Goal: Transaction & Acquisition: Purchase product/service

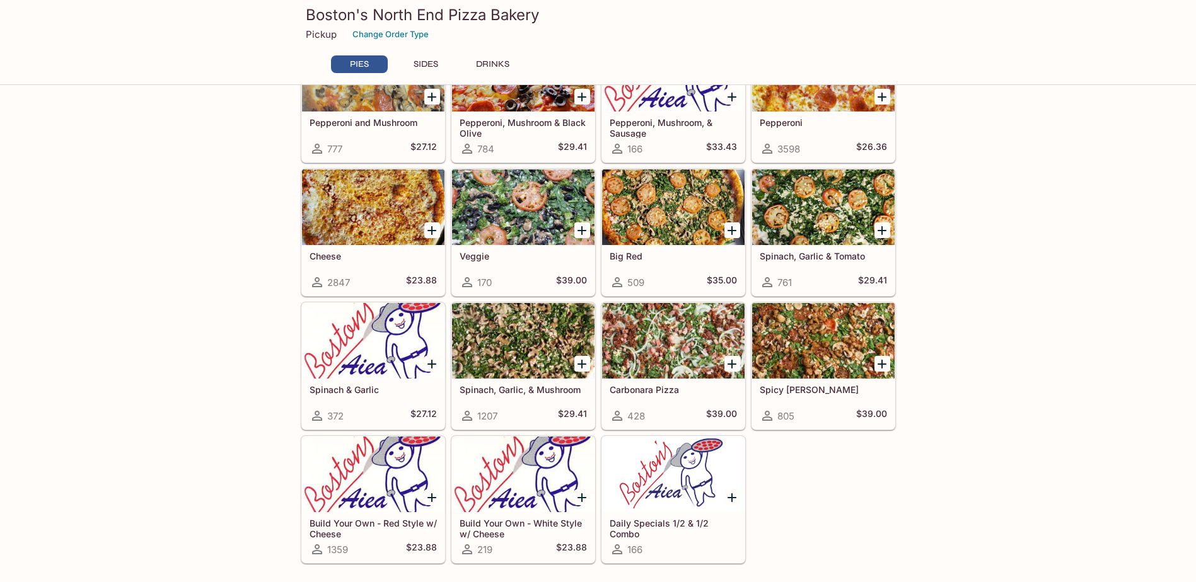
scroll to position [252, 0]
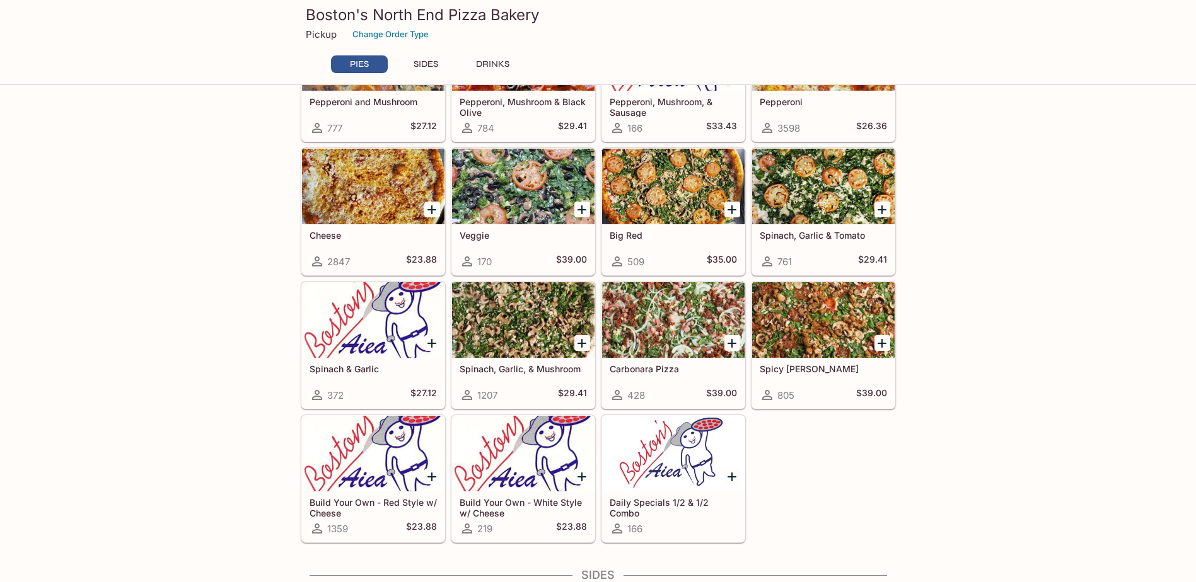
click at [375, 463] on div at bounding box center [373, 454] width 142 height 76
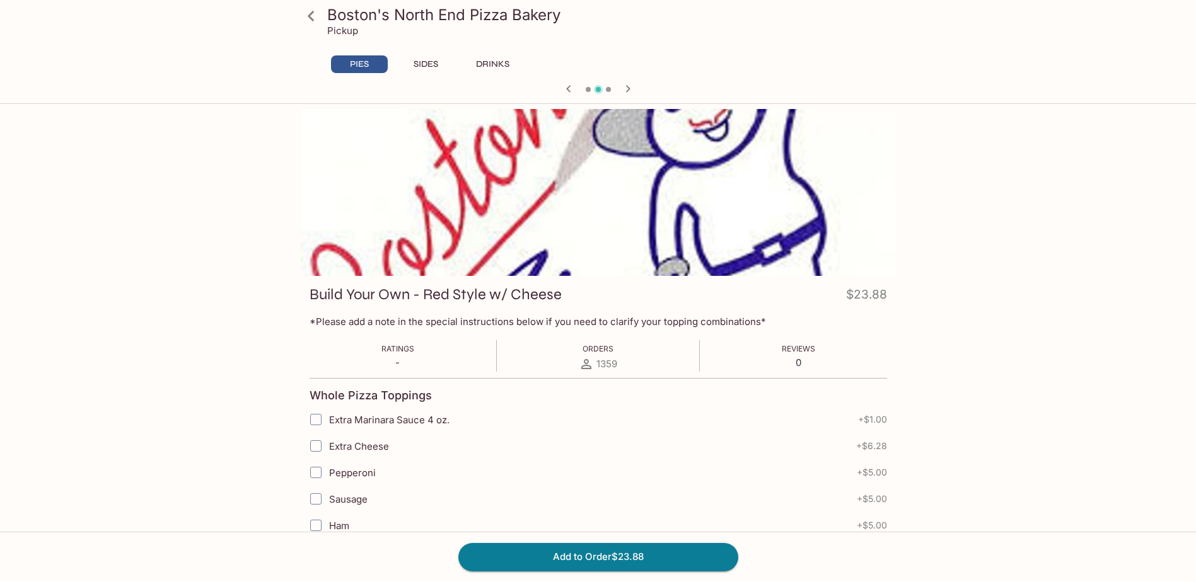
click at [324, 21] on link at bounding box center [312, 16] width 32 height 32
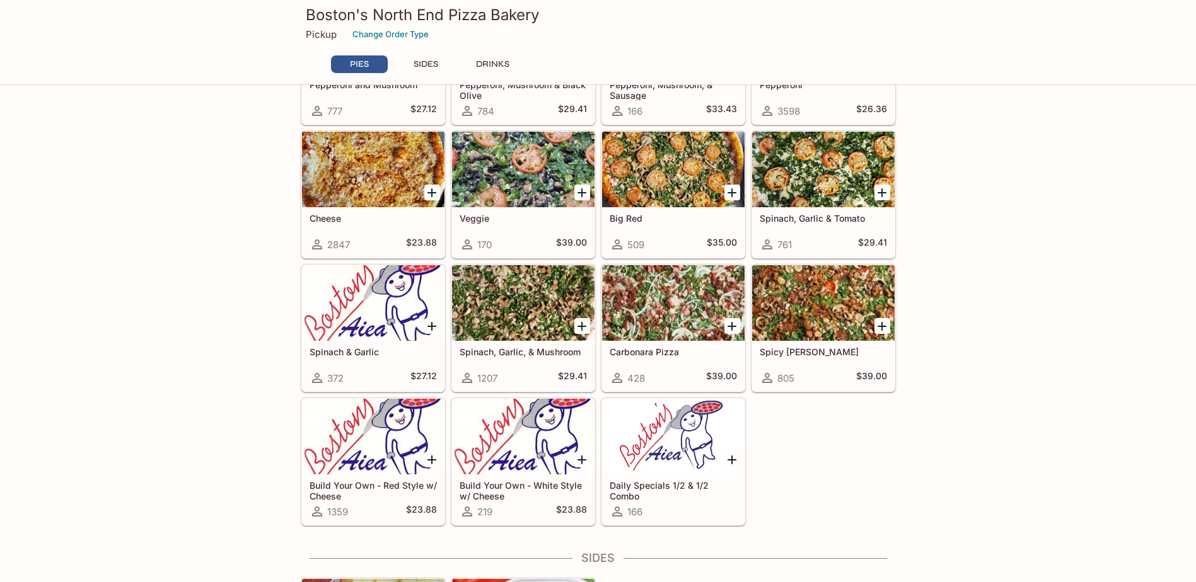
scroll to position [252, 0]
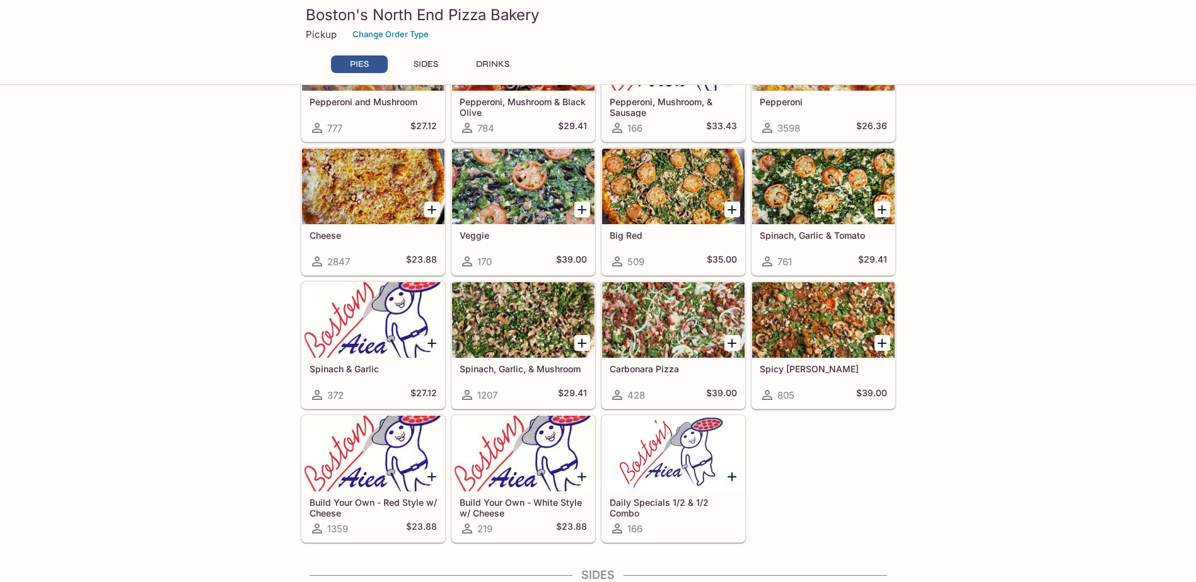
click at [509, 480] on div at bounding box center [523, 454] width 142 height 76
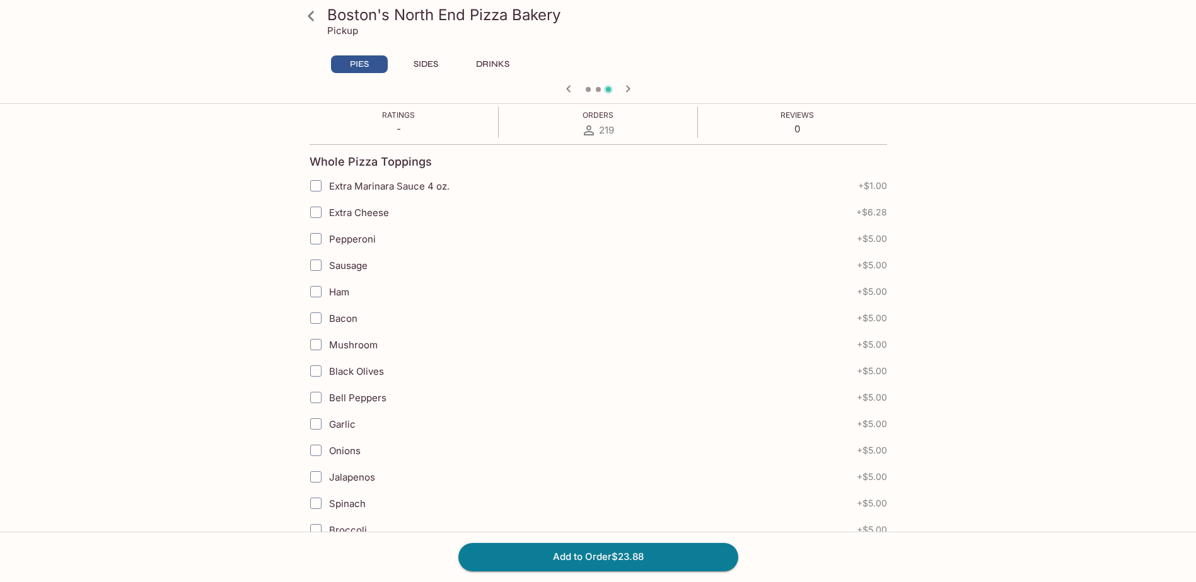
scroll to position [252, 0]
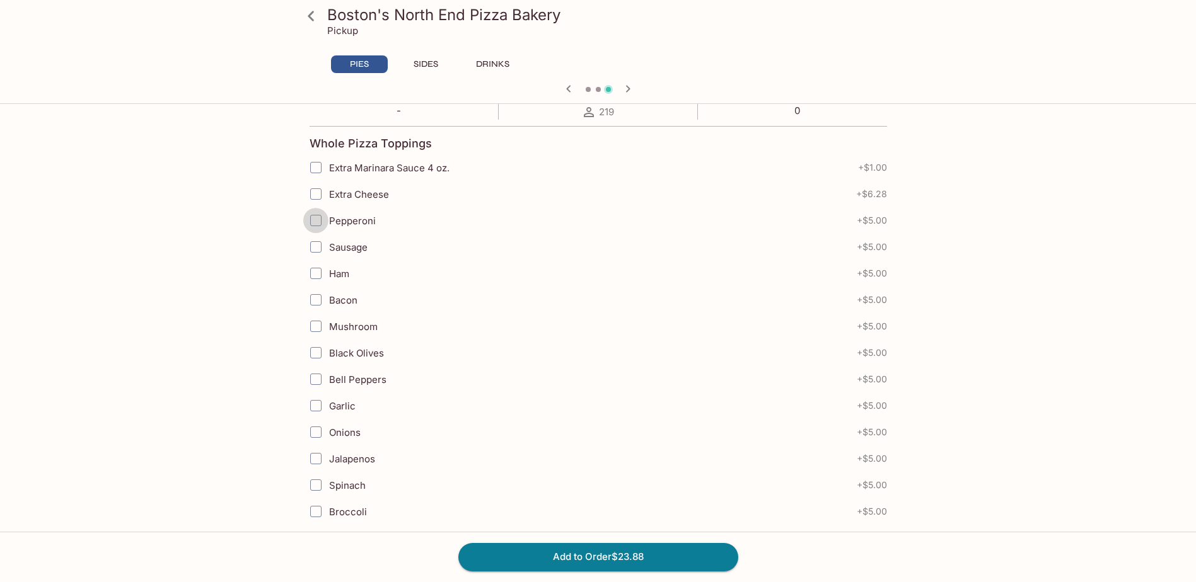
click at [316, 223] on input "Pepperoni" at bounding box center [315, 220] width 25 height 25
checkbox input "true"
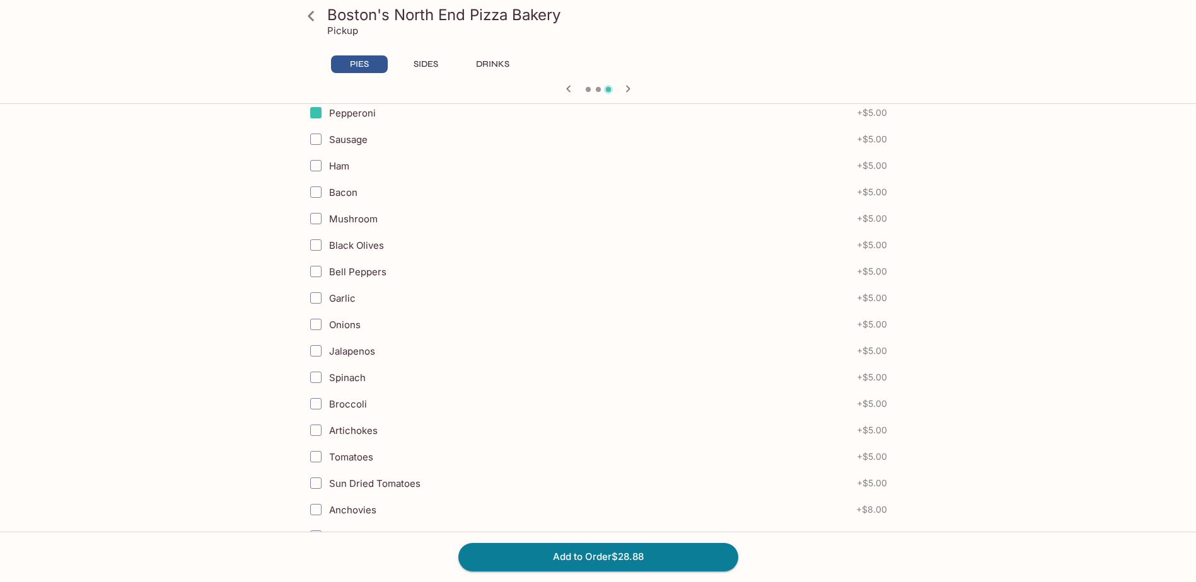
scroll to position [378, 0]
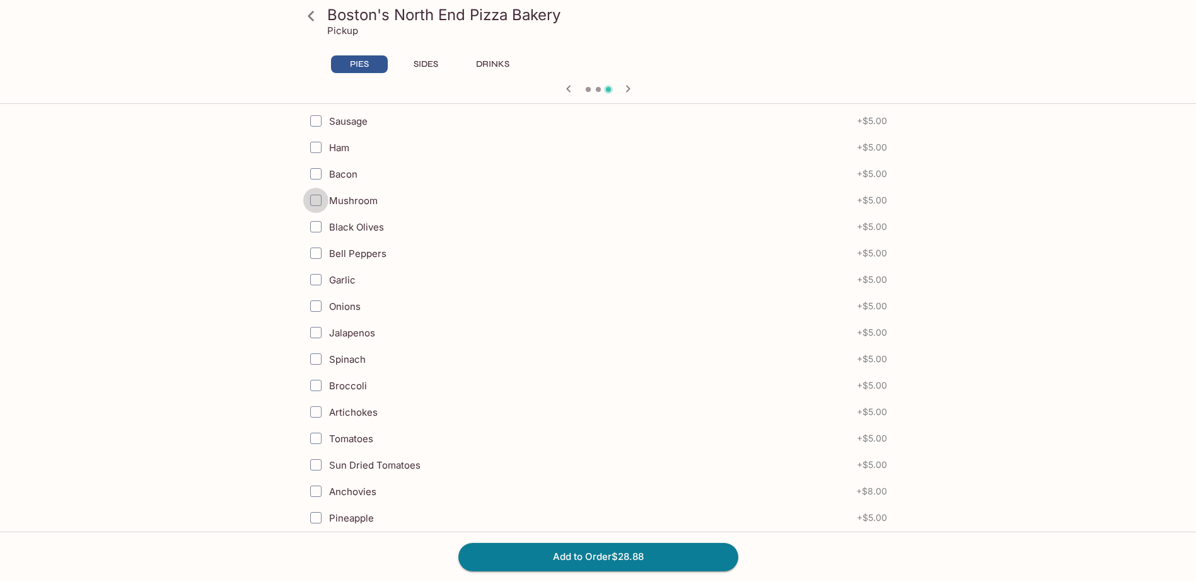
click at [312, 205] on input "Mushroom" at bounding box center [315, 200] width 25 height 25
checkbox input "true"
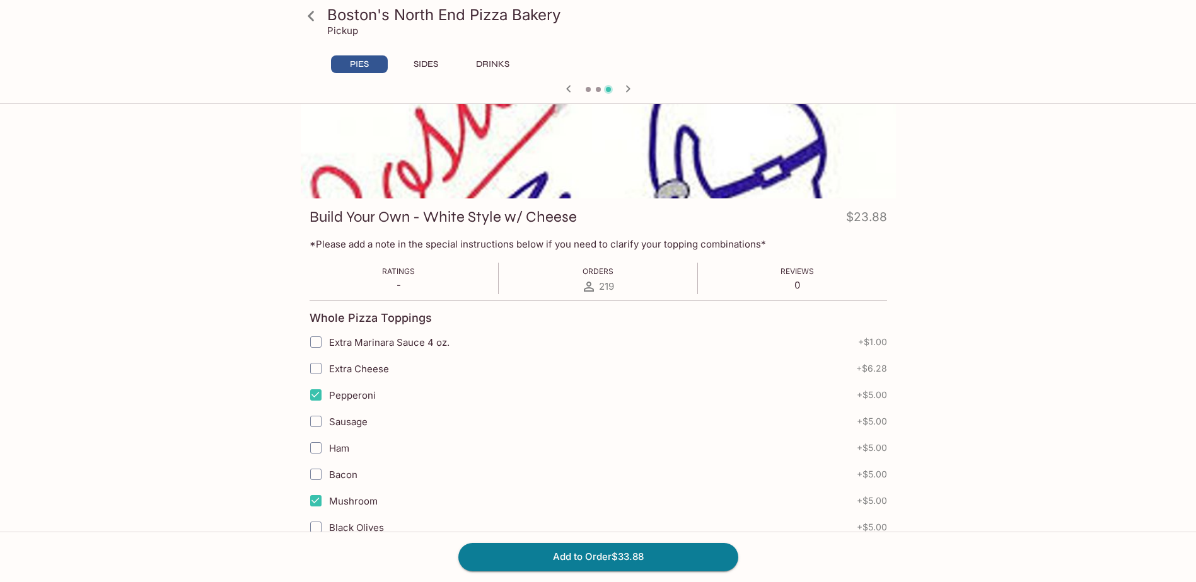
scroll to position [63, 0]
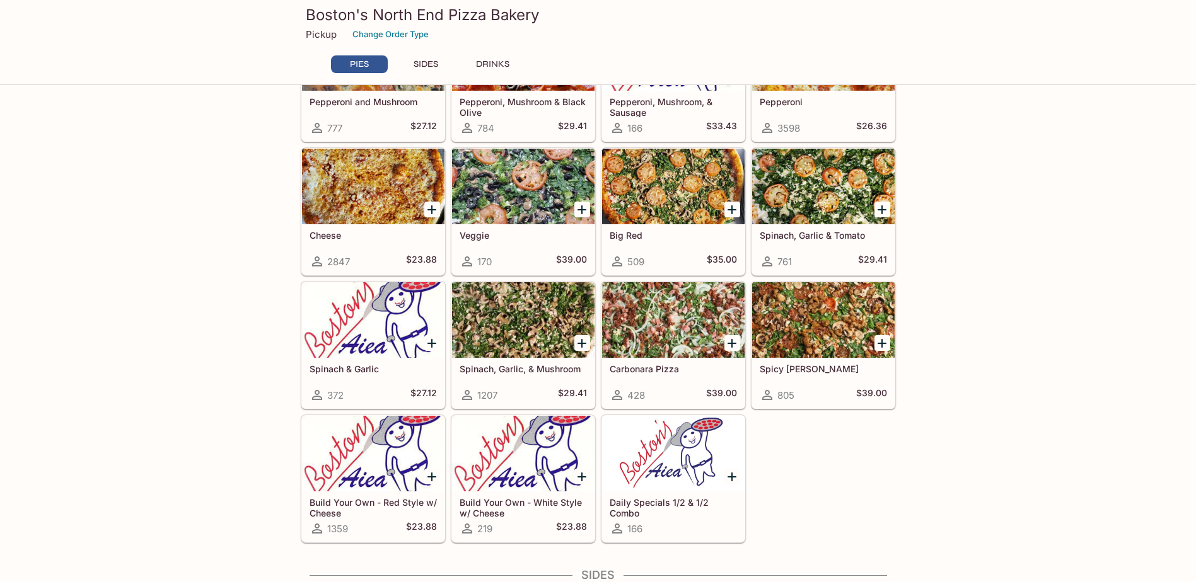
scroll to position [315, 0]
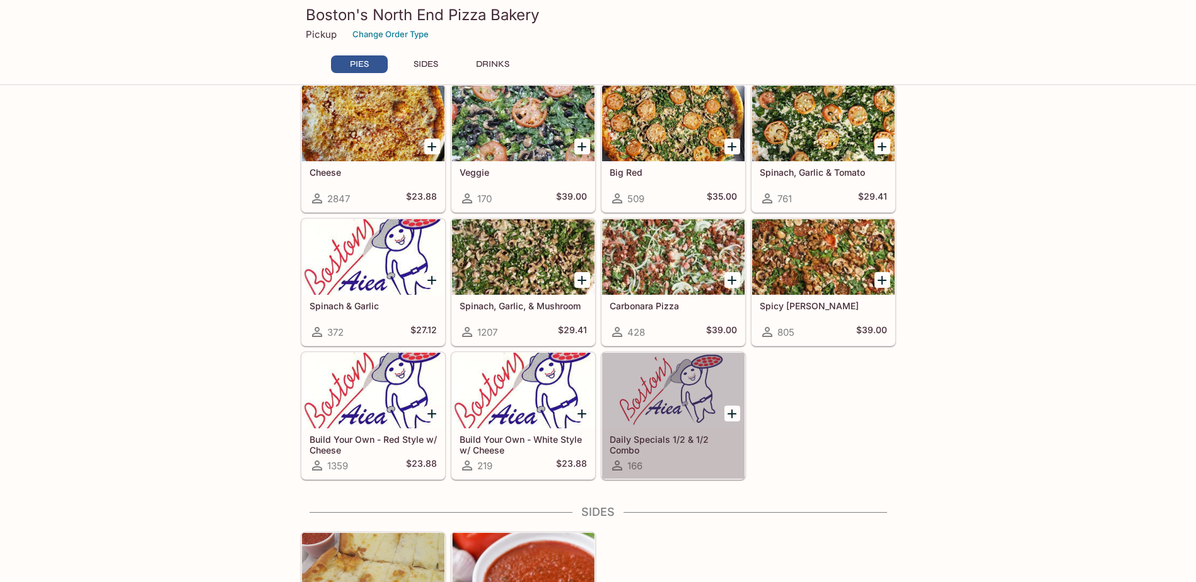
click at [615, 410] on div at bounding box center [673, 391] width 142 height 76
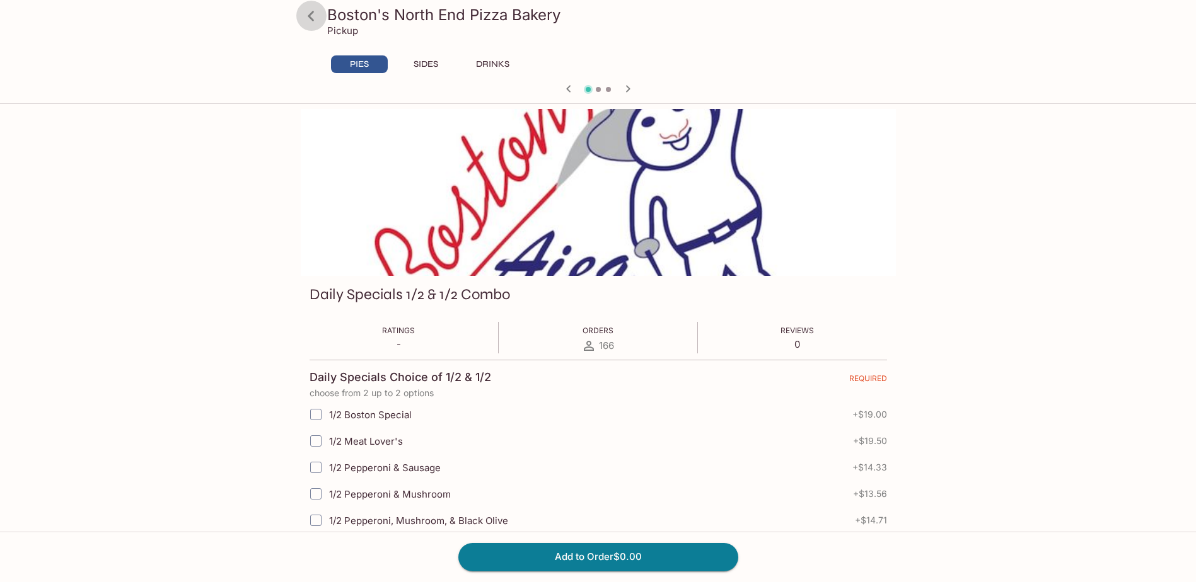
click at [304, 25] on icon at bounding box center [311, 16] width 22 height 22
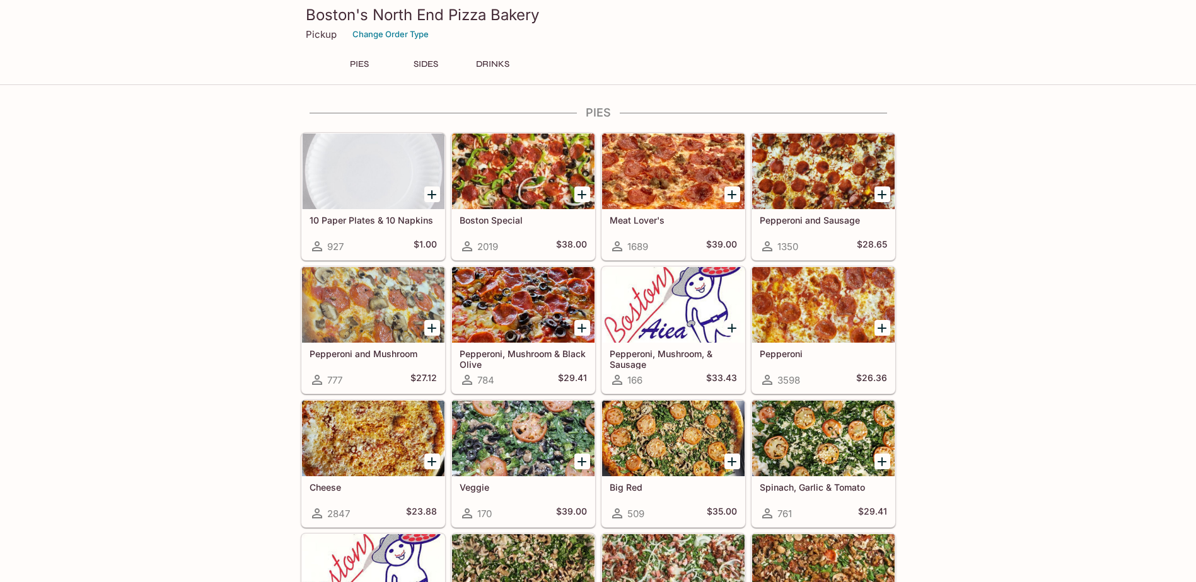
click at [506, 207] on div at bounding box center [523, 172] width 142 height 76
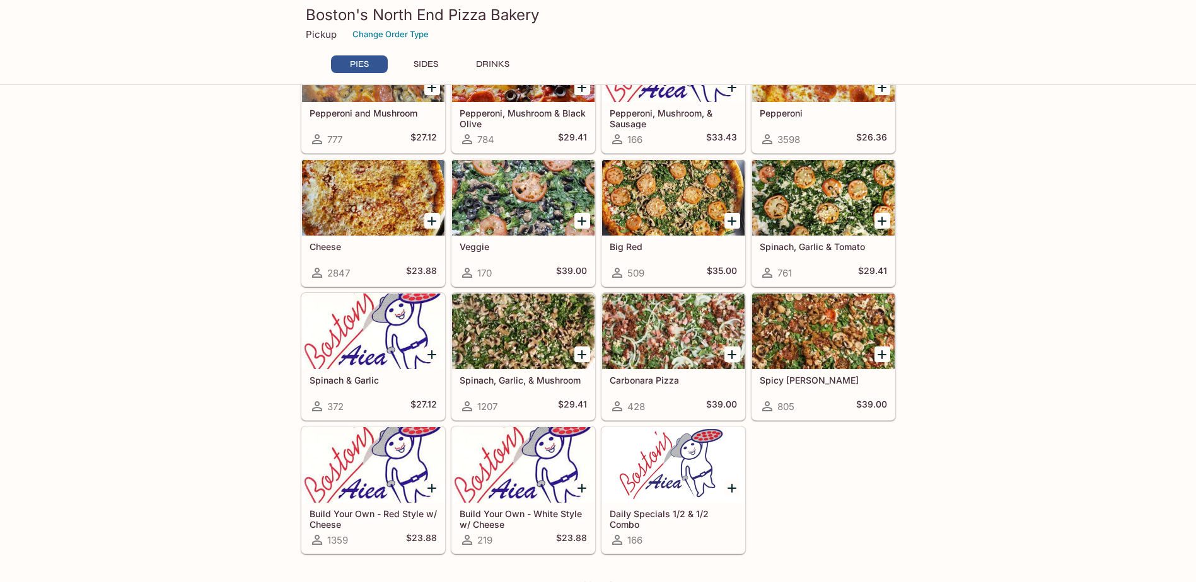
scroll to position [252, 0]
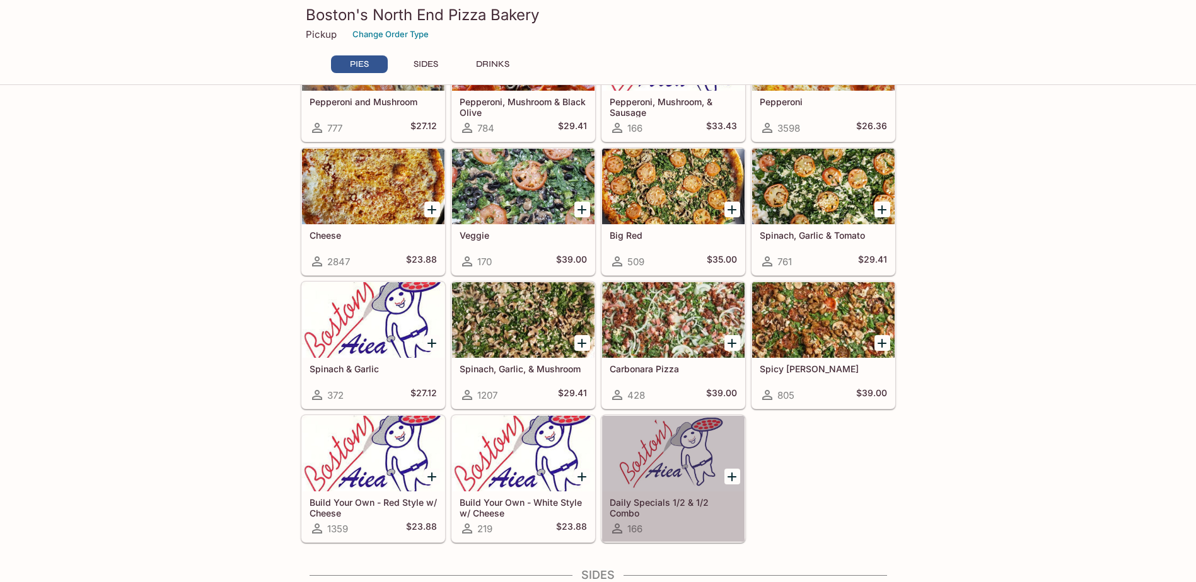
click at [681, 465] on div at bounding box center [673, 454] width 142 height 76
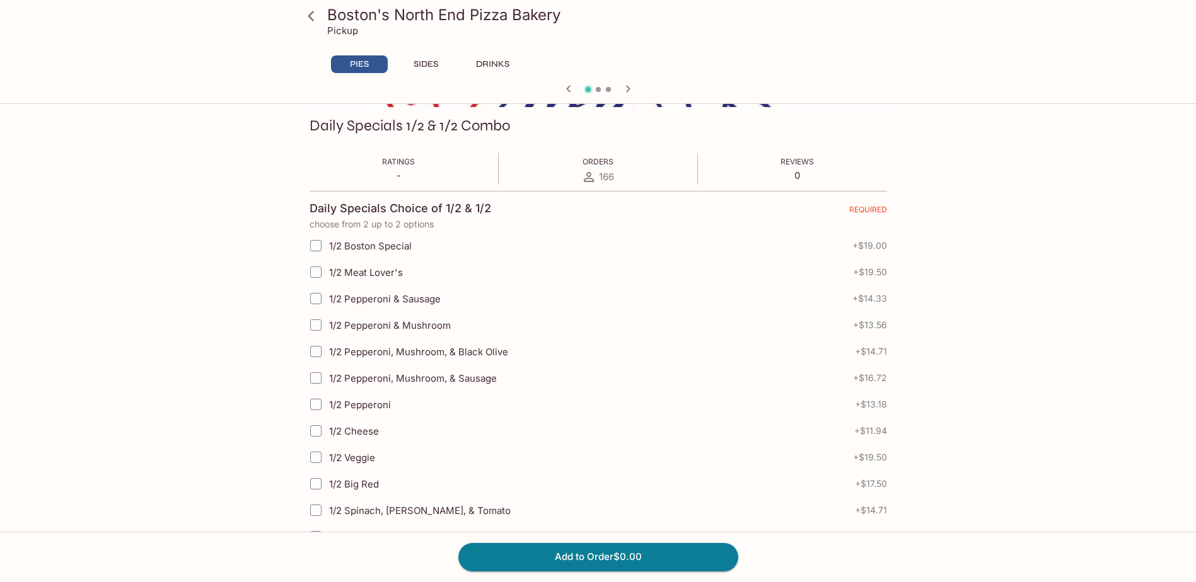
scroll to position [189, 0]
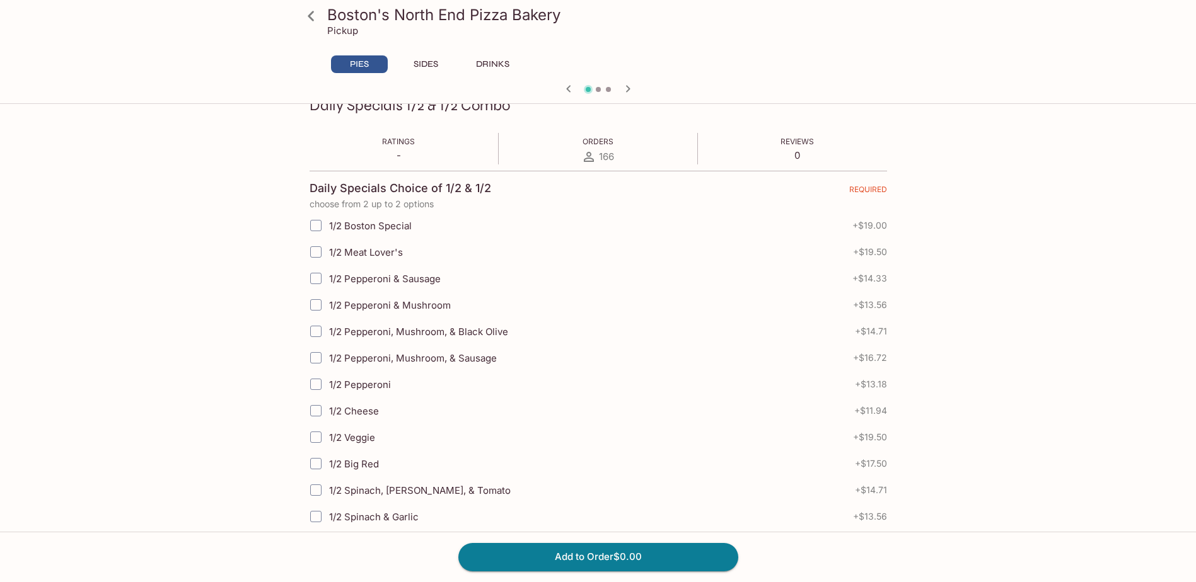
click at [384, 361] on span "1/2 Pepperoni, Mushroom, & Sausage" at bounding box center [413, 358] width 168 height 12
click at [328, 361] on input "1/2 Pepperoni, Mushroom, & Sausage" at bounding box center [315, 357] width 25 height 25
checkbox input "true"
click at [410, 494] on span "1/2 Spinach, [PERSON_NAME], & Tomato" at bounding box center [420, 491] width 182 height 12
click at [328, 494] on input "1/2 Spinach, [PERSON_NAME], & Tomato" at bounding box center [315, 490] width 25 height 25
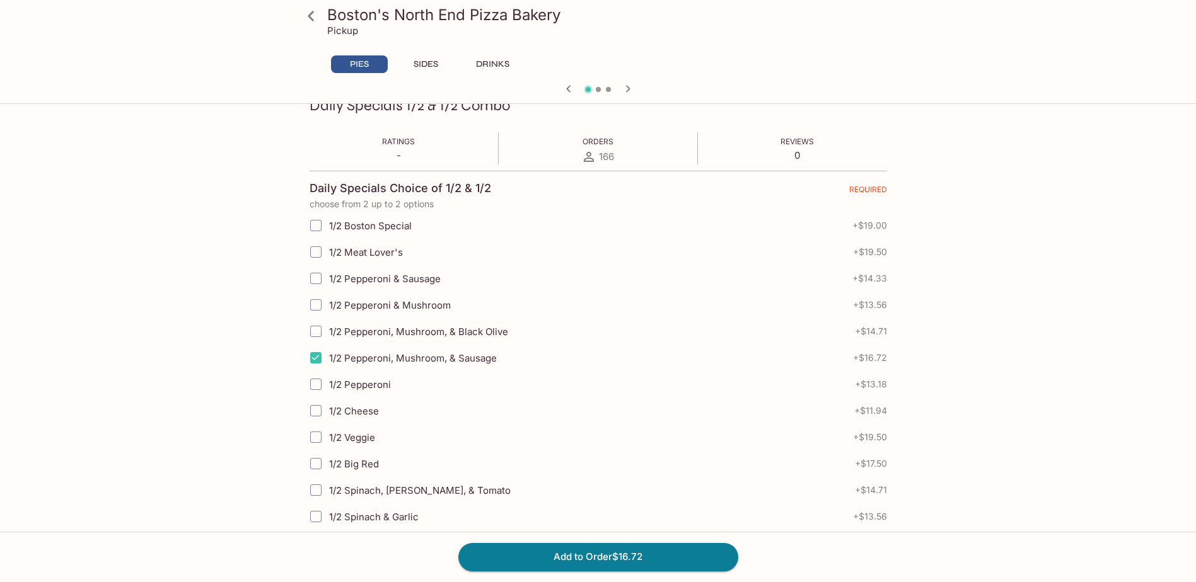
checkbox input "true"
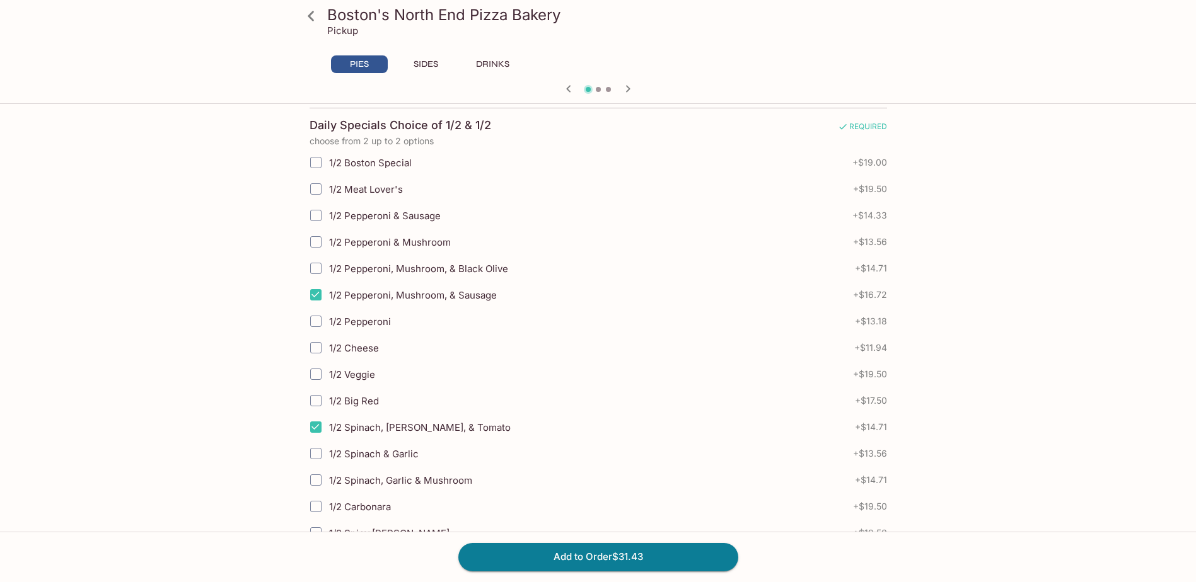
click at [429, 479] on span "1/2 Spinach, Garlic & Mushroom" at bounding box center [400, 481] width 143 height 12
click at [328, 479] on input "1/2 Spinach, Garlic & Mushroom" at bounding box center [315, 480] width 25 height 25
checkbox input "true"
click at [318, 424] on input "1/2 Spinach, [PERSON_NAME], & Tomato" at bounding box center [315, 427] width 25 height 25
checkbox input "false"
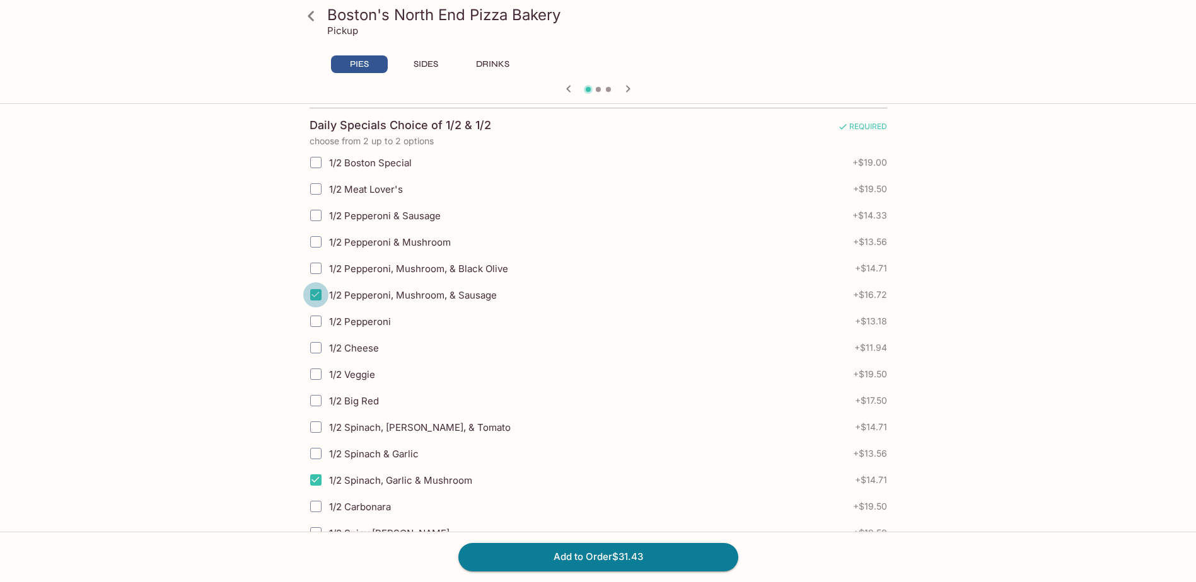
click at [316, 294] on input "1/2 Pepperoni, Mushroom, & Sausage" at bounding box center [315, 294] width 25 height 25
checkbox input "false"
click at [319, 217] on input "1/2 Pepperoni & Sausage" at bounding box center [315, 215] width 25 height 25
checkbox input "true"
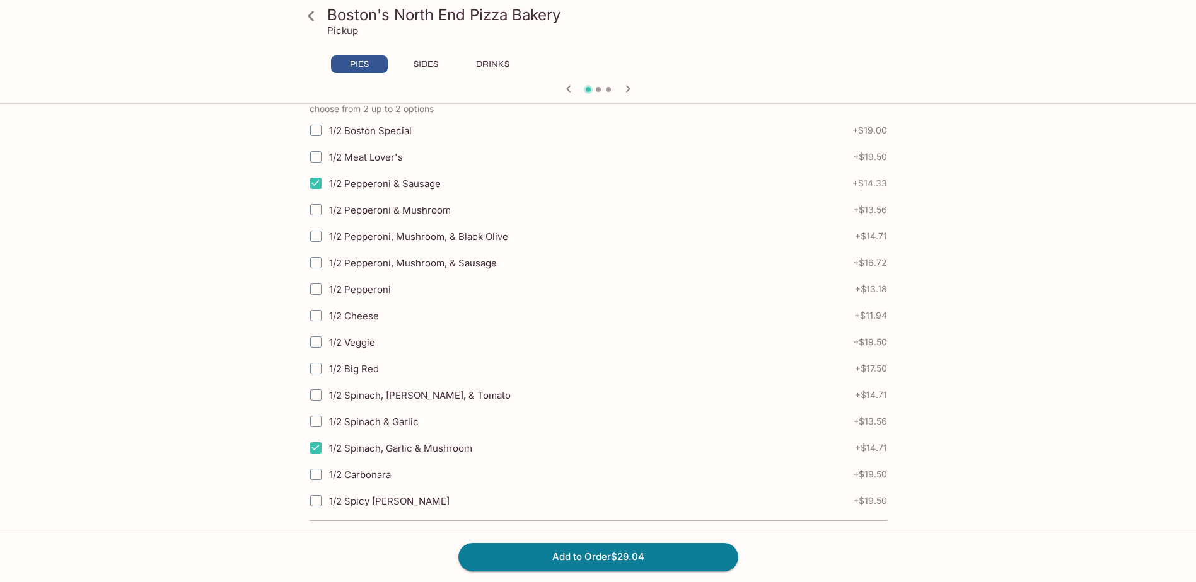
scroll to position [315, 0]
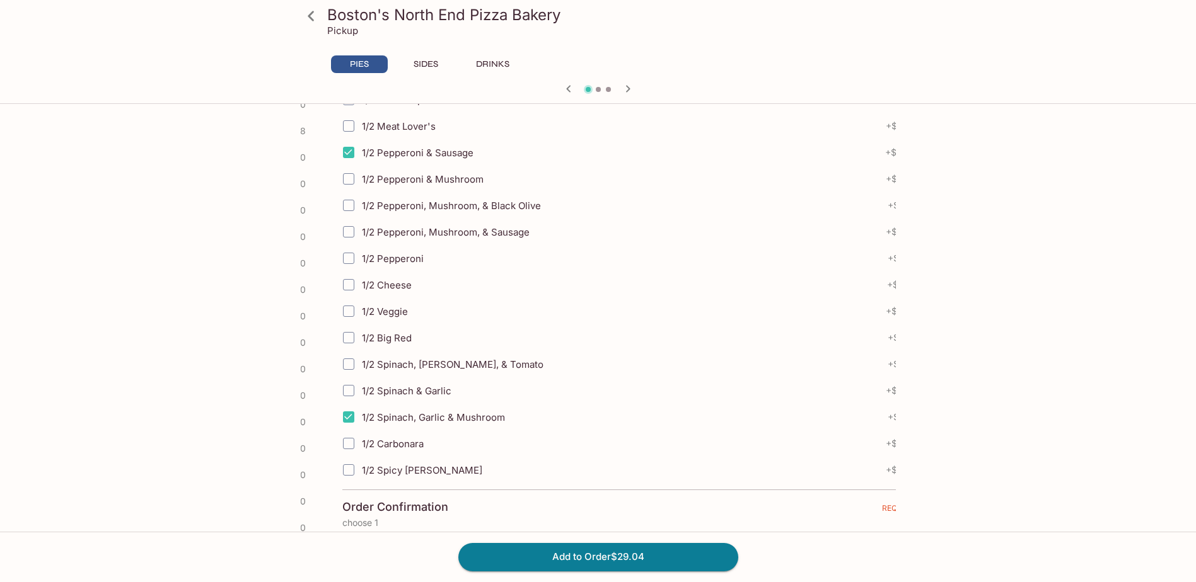
drag, startPoint x: 386, startPoint y: 442, endPoint x: 433, endPoint y: 440, distance: 46.7
click at [433, 440] on label "1/2 Carbonara" at bounding box center [549, 444] width 429 height 26
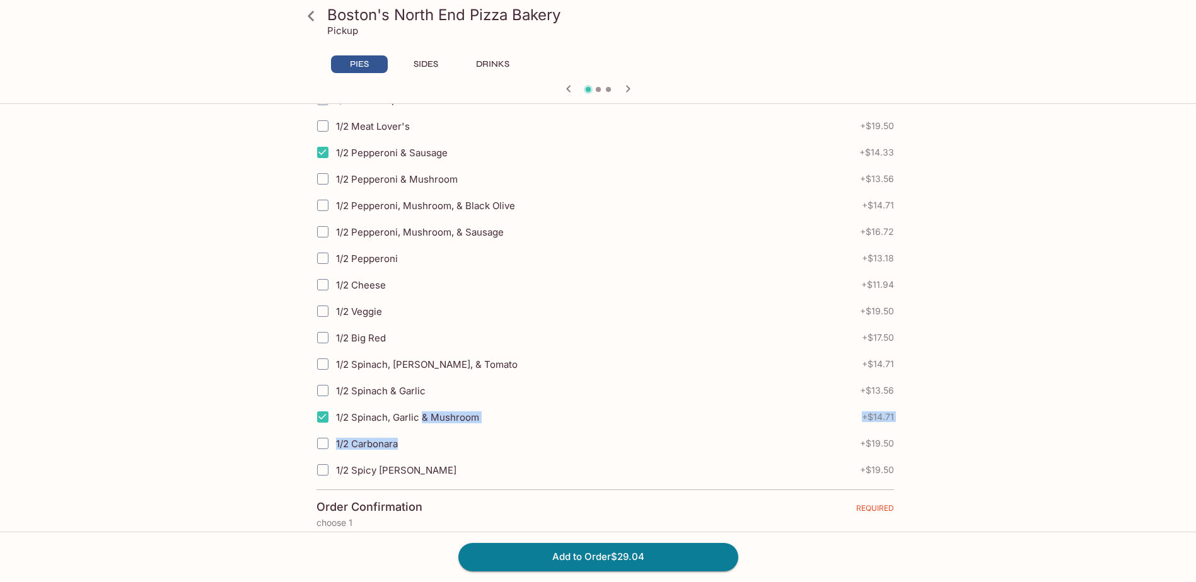
drag, startPoint x: 415, startPoint y: 436, endPoint x: 422, endPoint y: 430, distance: 9.4
click at [422, 430] on div "1/2 Boston Special + $19.00 1/2 Meat Lover's + $19.50 1/2 Pepperoni & Sausage +…" at bounding box center [604, 284] width 577 height 397
drag, startPoint x: 422, startPoint y: 430, endPoint x: 403, endPoint y: 467, distance: 42.0
click at [403, 467] on label "1/2 Spicy [PERSON_NAME]" at bounding box center [517, 470] width 429 height 26
click at [328, 467] on input "1/2 Spicy [PERSON_NAME]" at bounding box center [315, 470] width 25 height 25
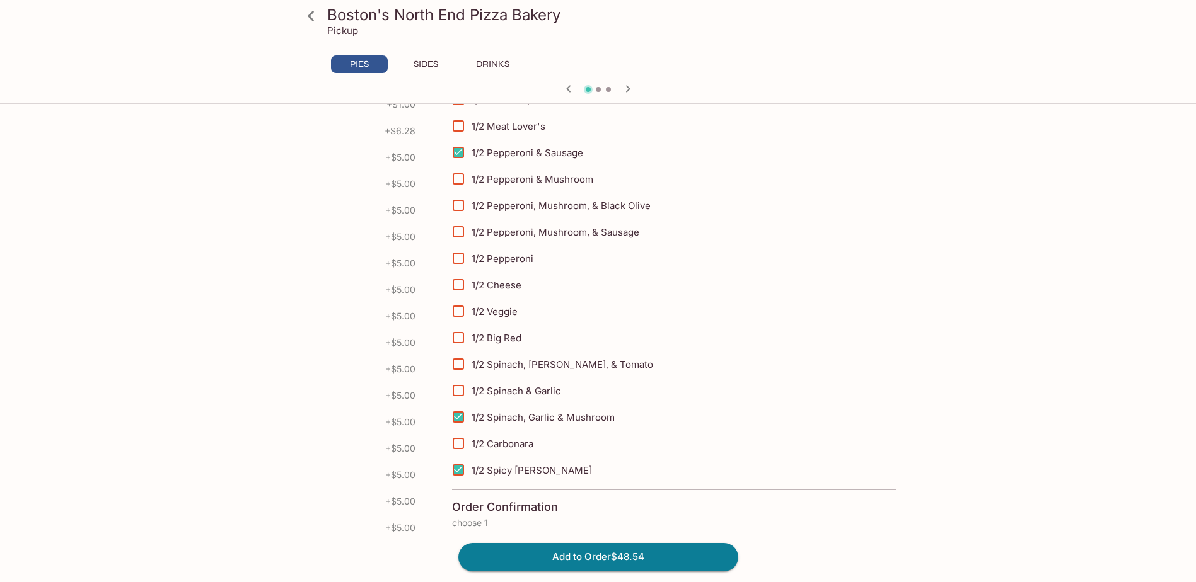
drag, startPoint x: 398, startPoint y: 443, endPoint x: 539, endPoint y: 447, distance: 140.6
click at [539, 447] on label "1/2 Carbonara" at bounding box center [659, 444] width 429 height 26
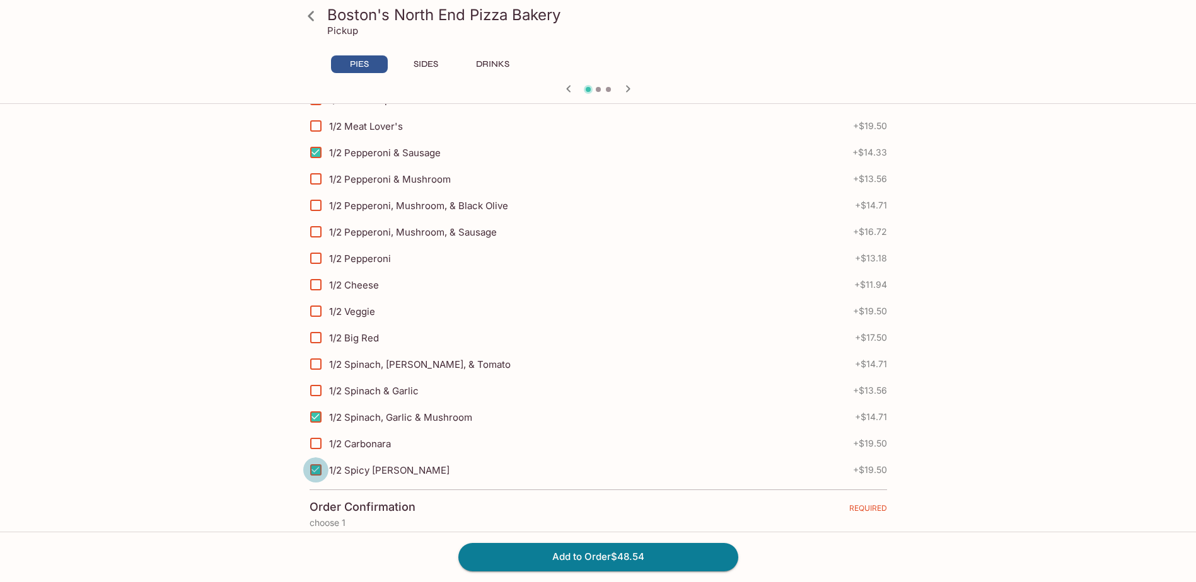
click at [313, 468] on input "1/2 Spicy [PERSON_NAME]" at bounding box center [315, 470] width 25 height 25
checkbox input "false"
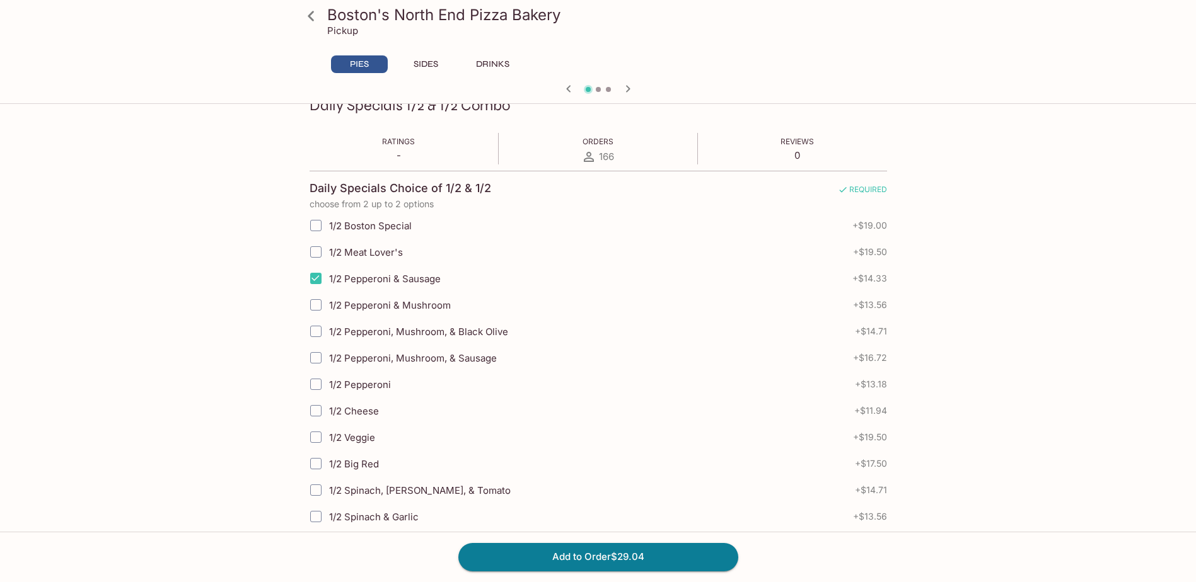
scroll to position [63, 0]
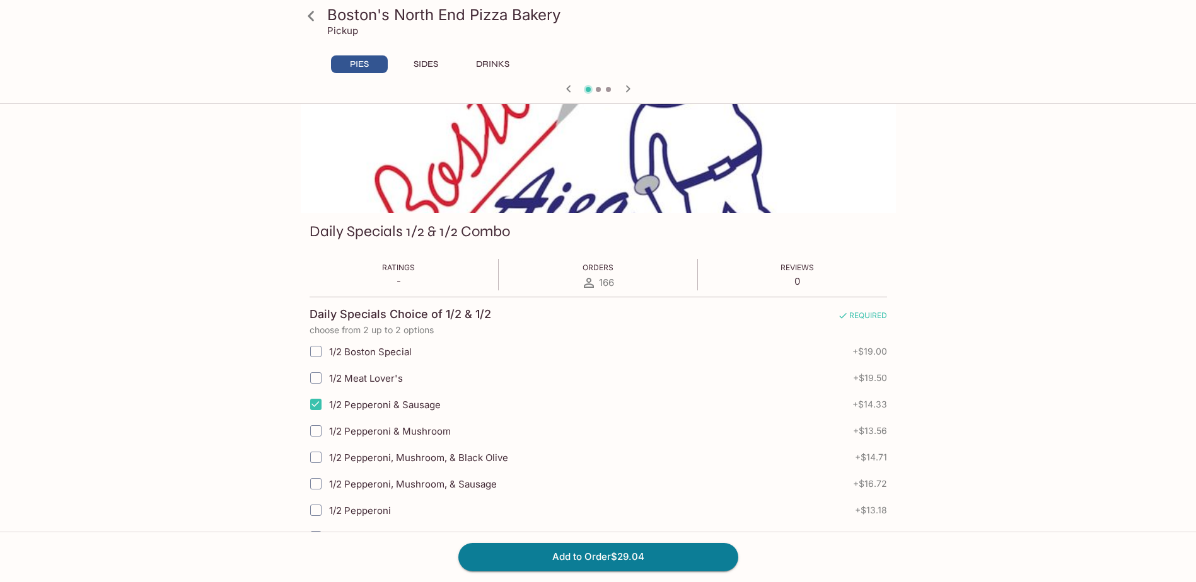
click at [434, 63] on button "SIDES" at bounding box center [426, 64] width 57 height 18
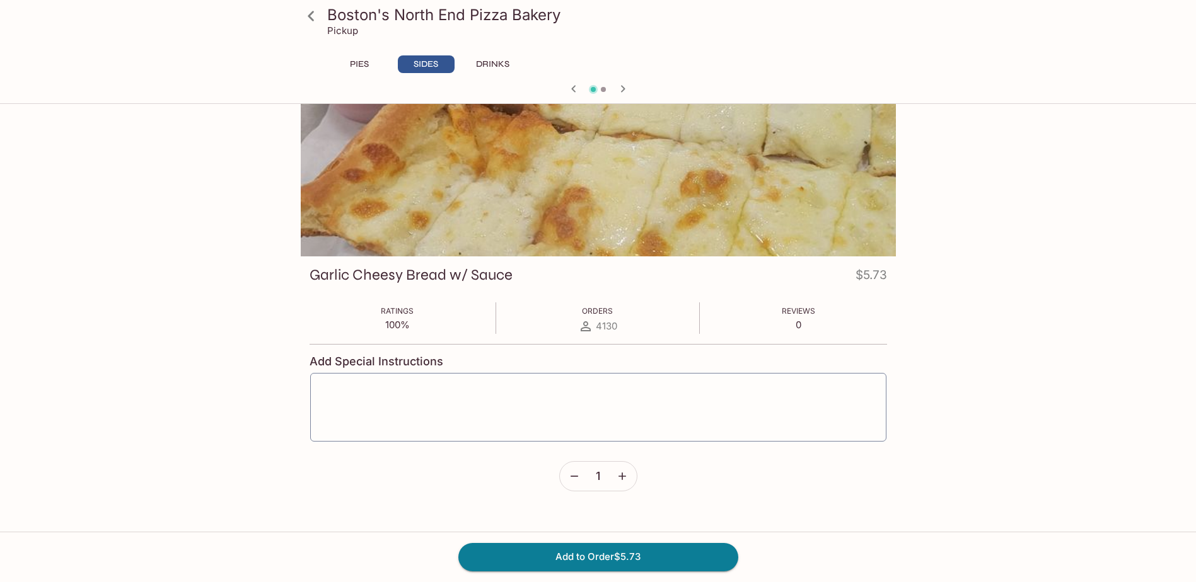
scroll to position [0, 0]
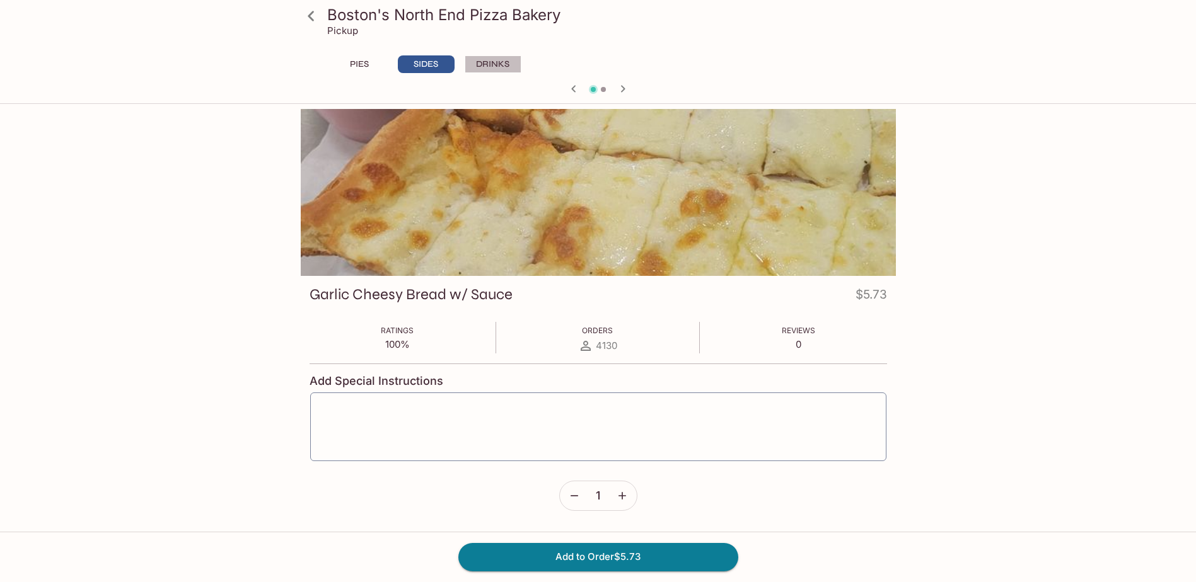
click at [494, 70] on button "DRINKS" at bounding box center [493, 64] width 57 height 18
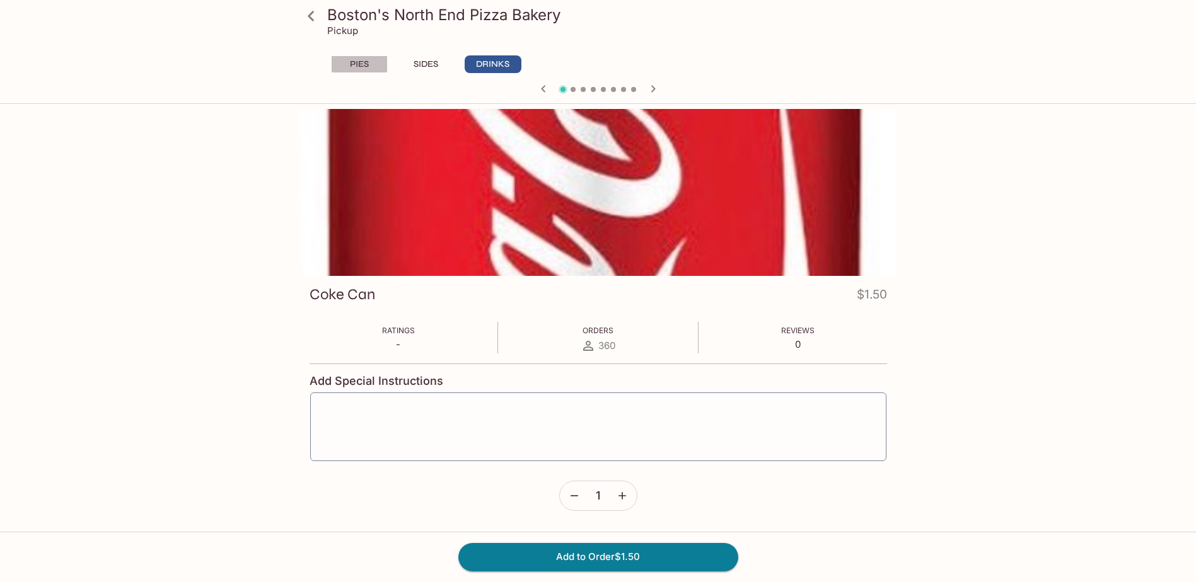
click at [364, 61] on button "PIES" at bounding box center [359, 64] width 57 height 18
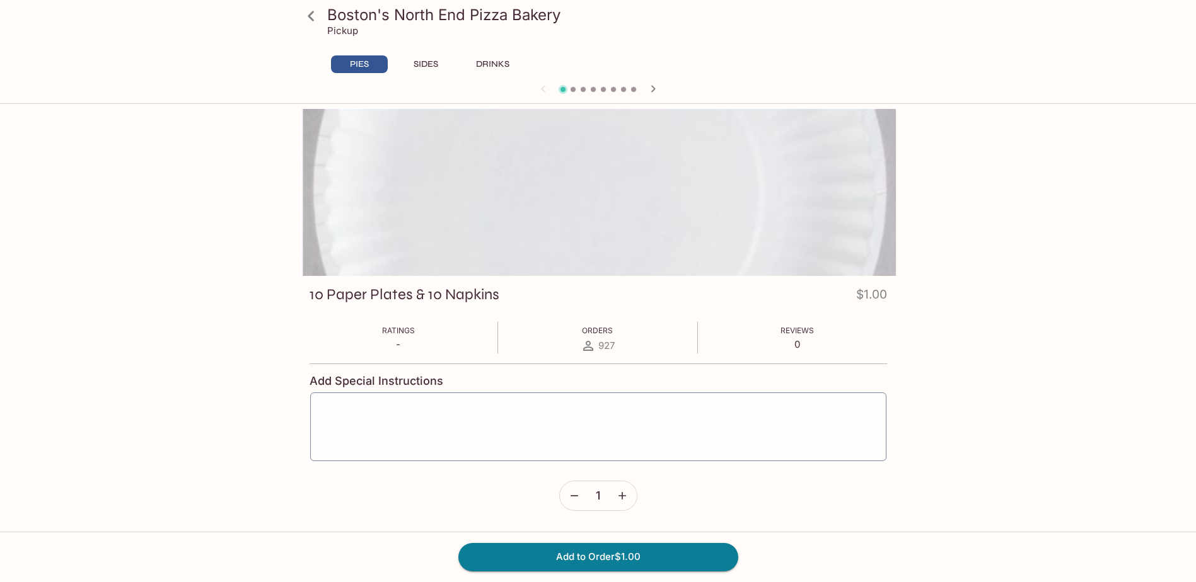
click at [306, 16] on icon at bounding box center [311, 16] width 22 height 22
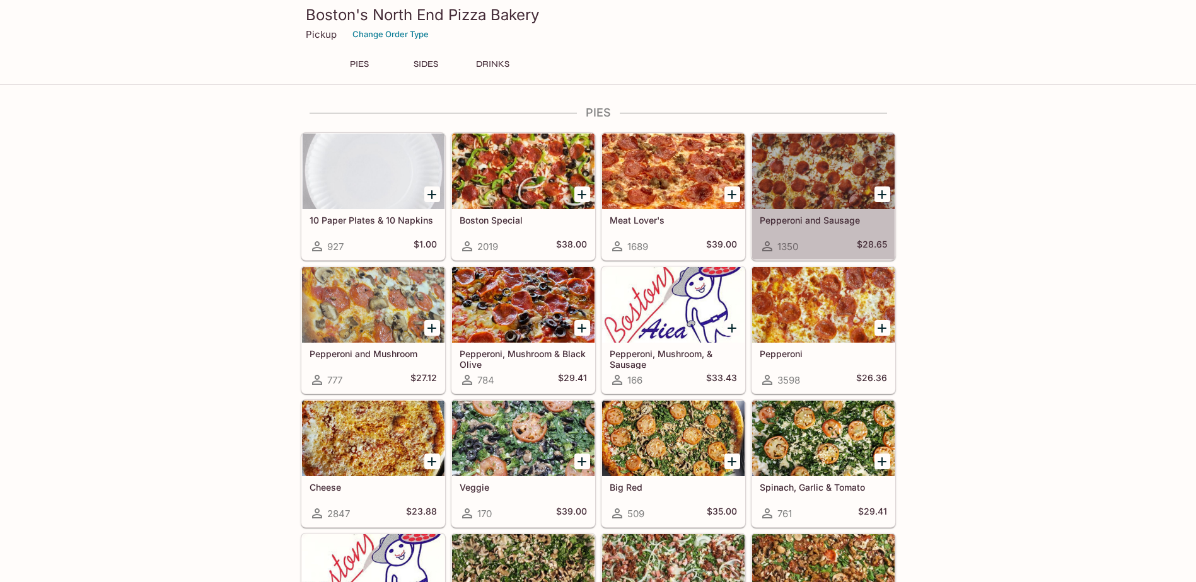
click at [785, 197] on div at bounding box center [823, 172] width 142 height 76
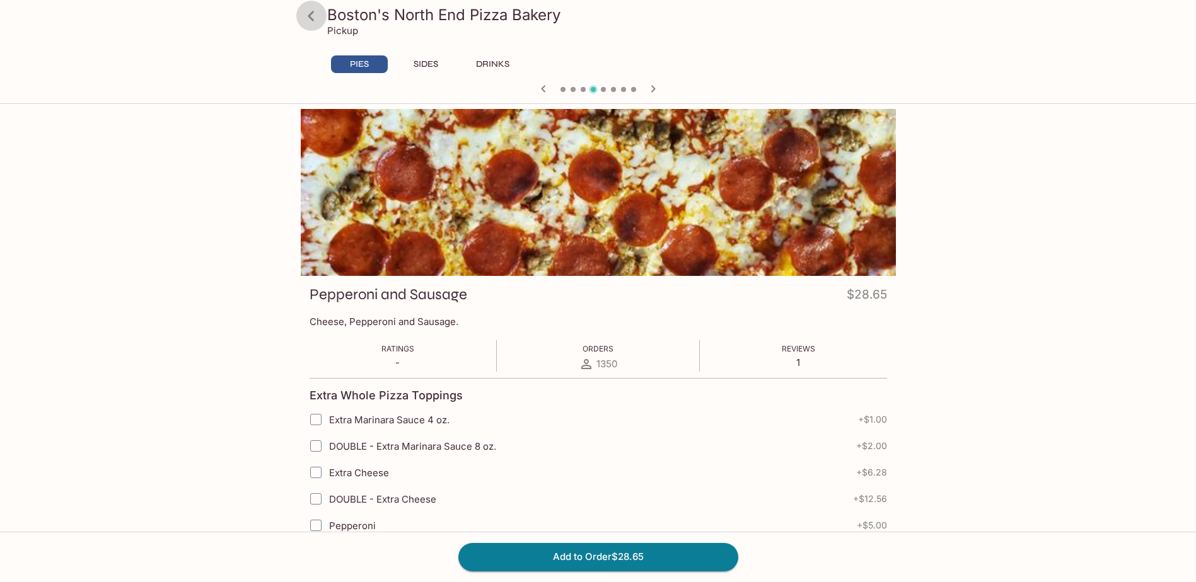
click at [312, 26] on icon at bounding box center [311, 16] width 22 height 22
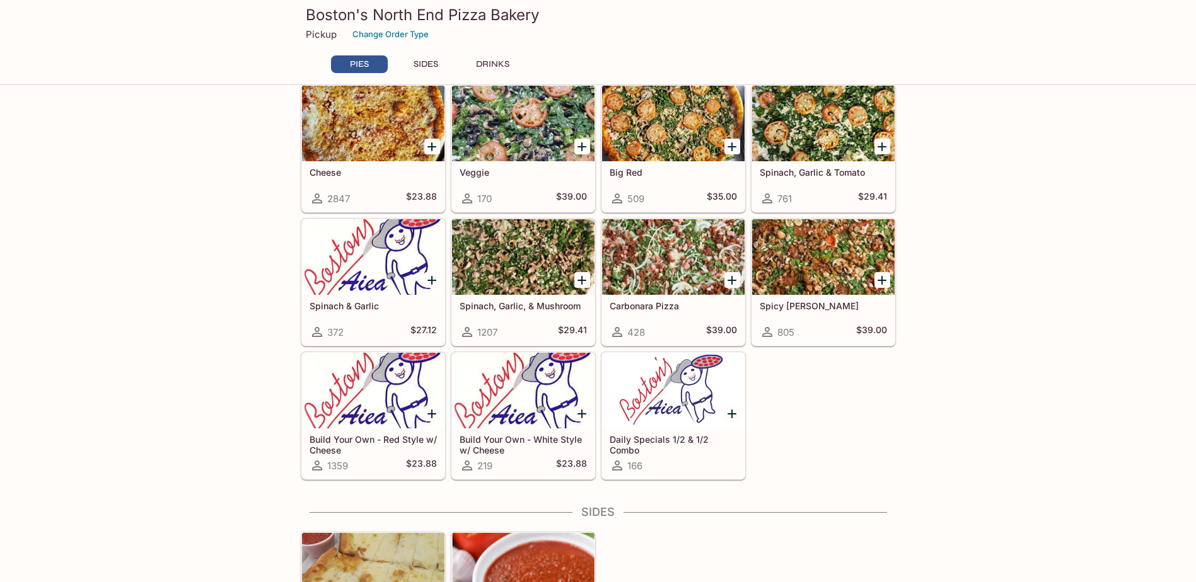
scroll to position [378, 0]
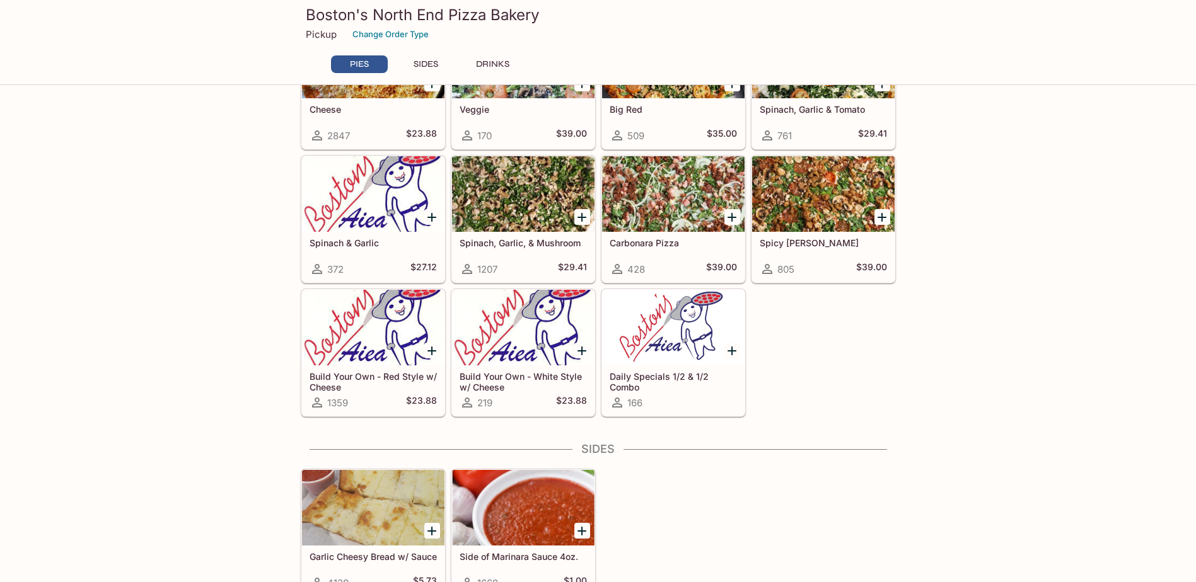
click at [541, 375] on h5 "Build Your Own - White Style w/ Cheese" at bounding box center [522, 381] width 127 height 21
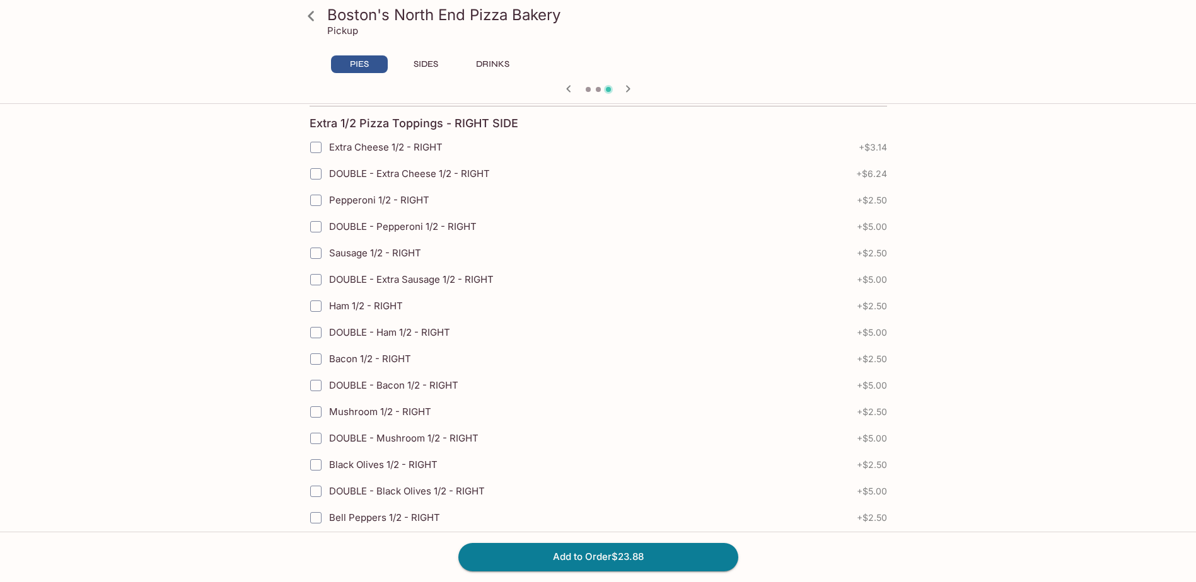
scroll to position [1942, 0]
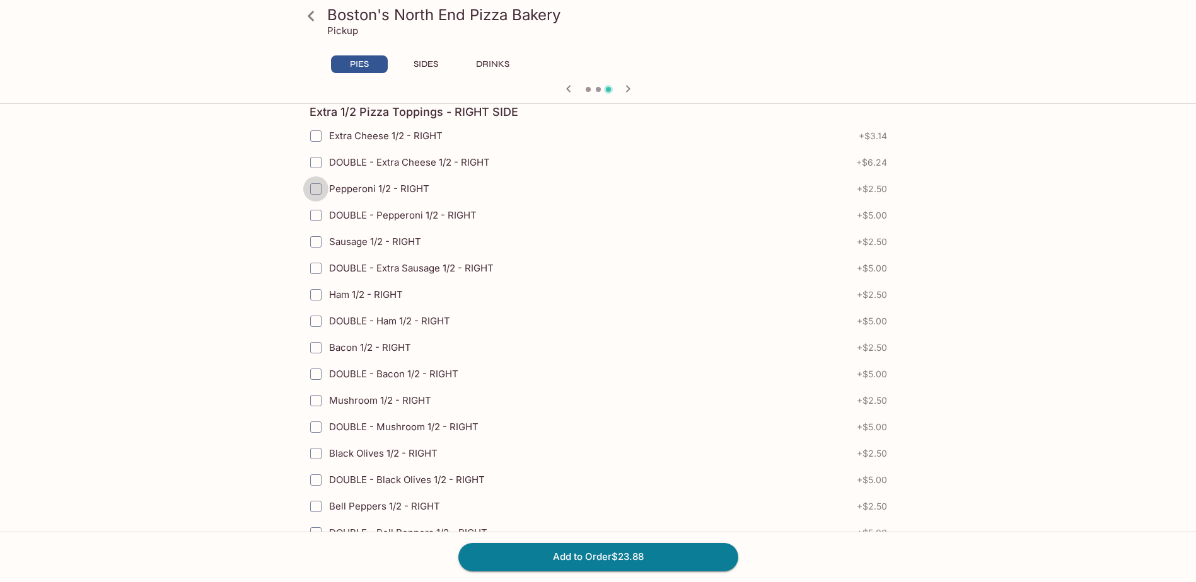
click at [311, 186] on input "Pepperoni 1/2 - RIGHT" at bounding box center [315, 188] width 25 height 25
checkbox input "true"
click at [315, 296] on input "Ham 1/2 - RIGHT" at bounding box center [315, 294] width 25 height 25
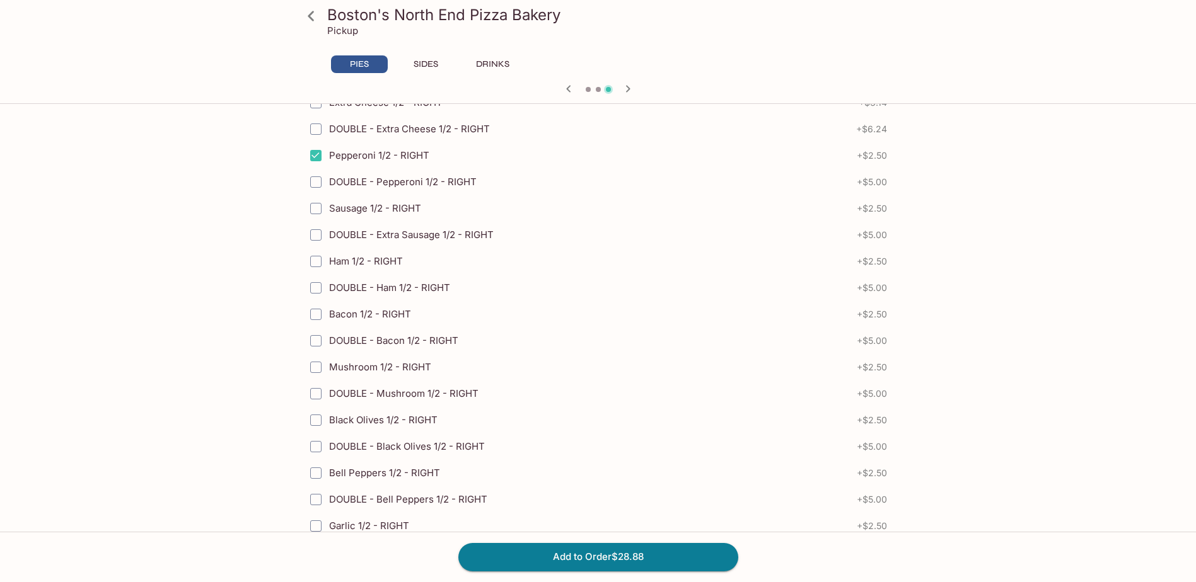
scroll to position [2005, 0]
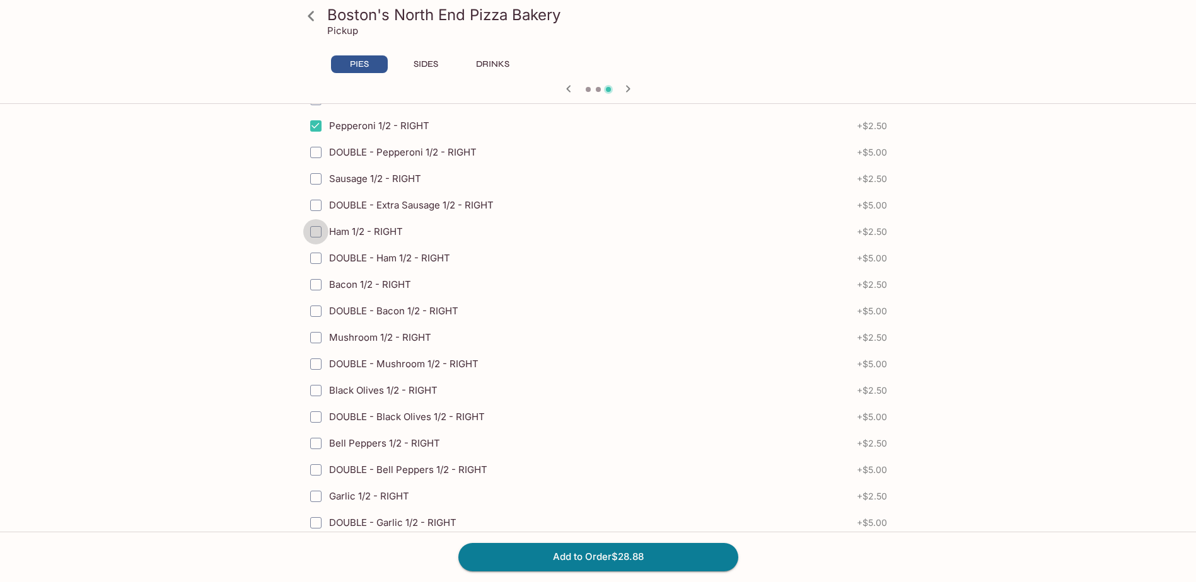
click at [308, 226] on input "Ham 1/2 - RIGHT" at bounding box center [315, 231] width 25 height 25
checkbox input "true"
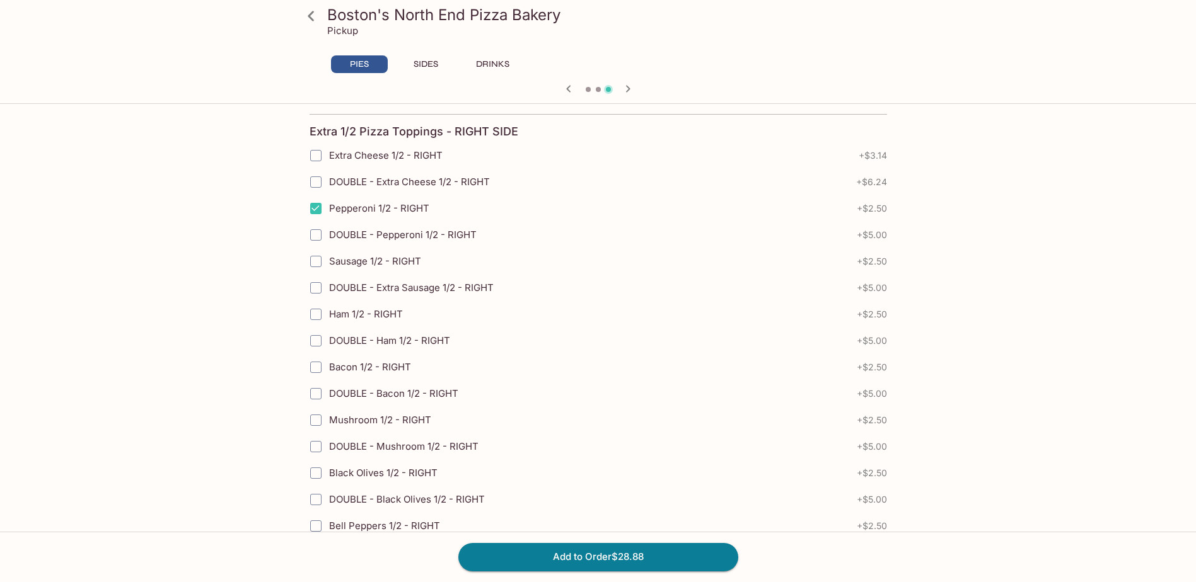
scroll to position [1942, 0]
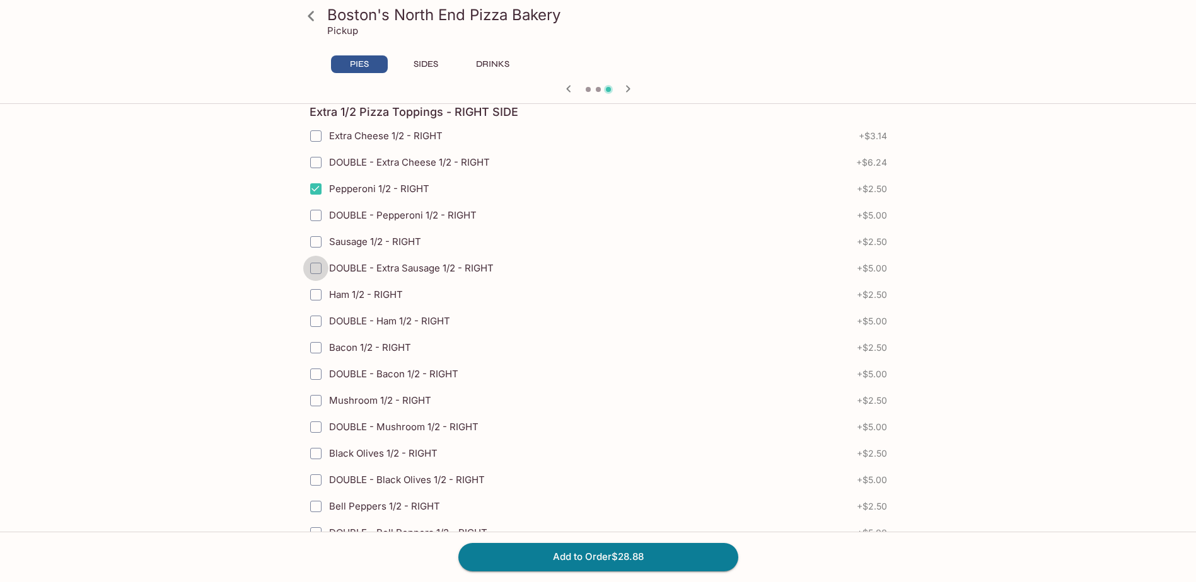
click at [327, 270] on input "DOUBLE - Extra Sausage 1/2 - RIGHT" at bounding box center [315, 268] width 25 height 25
click at [327, 269] on input "DOUBLE - Extra Sausage 1/2 - RIGHT" at bounding box center [315, 268] width 25 height 25
checkbox input "false"
click at [316, 287] on input "Ham 1/2 - RIGHT" at bounding box center [315, 294] width 25 height 25
click at [335, 294] on span "Ham 1/2 - RIGHT" at bounding box center [366, 295] width 74 height 12
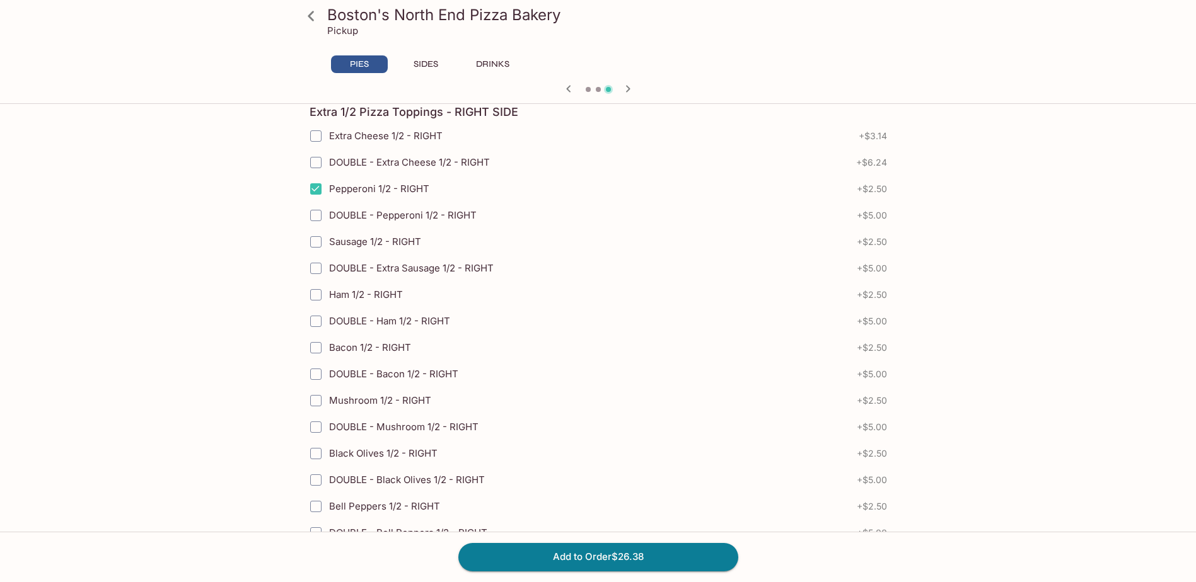
click at [328, 294] on input "Ham 1/2 - RIGHT" at bounding box center [315, 294] width 25 height 25
checkbox input "true"
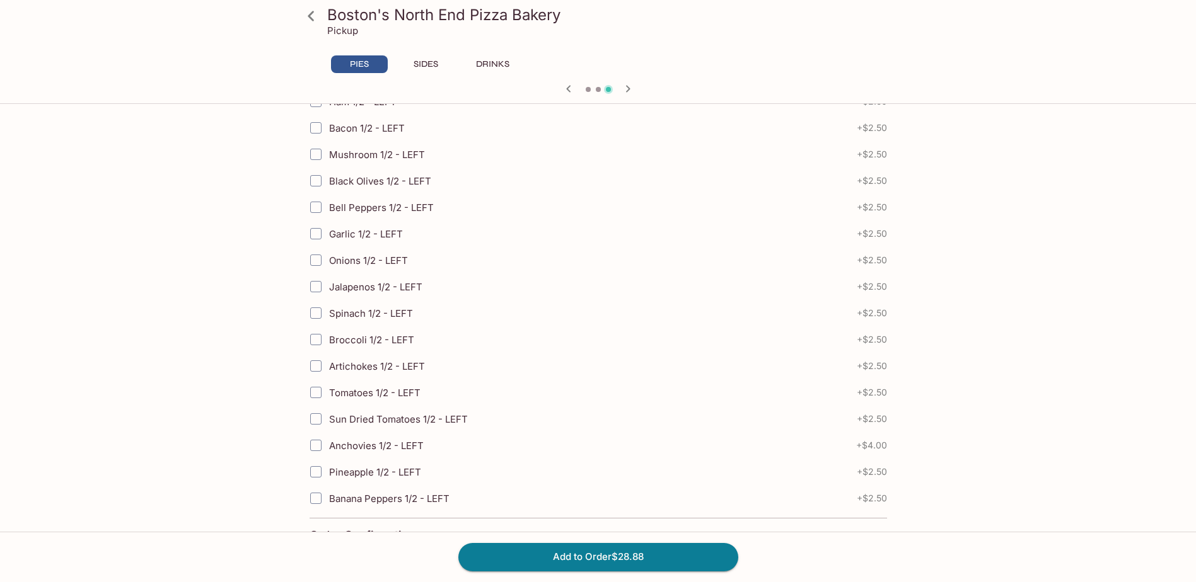
scroll to position [3077, 0]
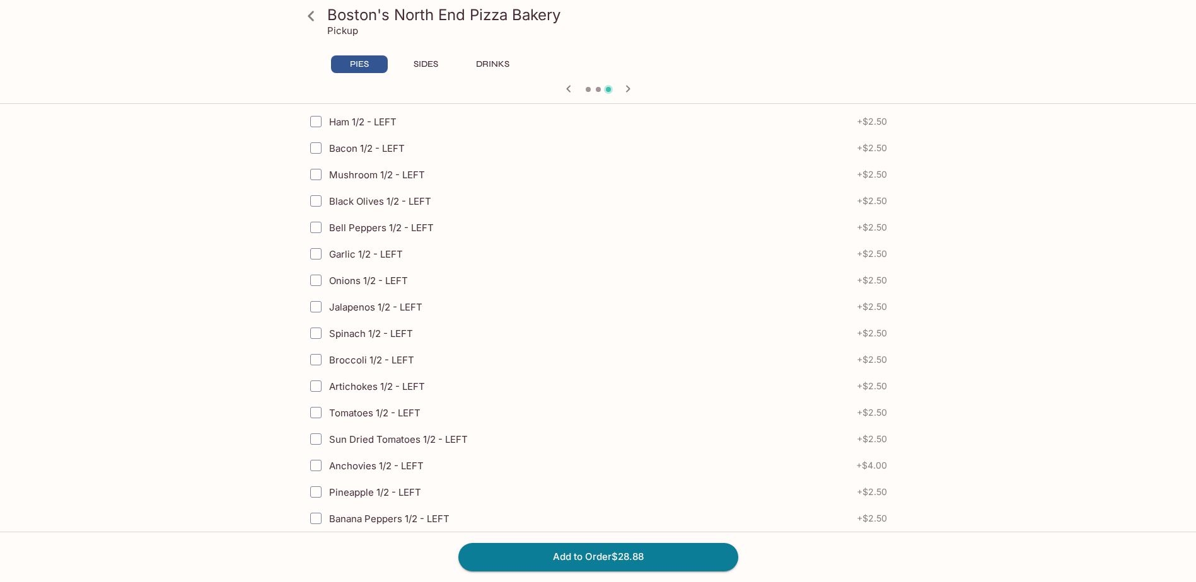
click at [330, 337] on span "Spinach 1/2 - LEFT" at bounding box center [371, 334] width 84 height 12
click at [328, 337] on input "Spinach 1/2 - LEFT" at bounding box center [315, 333] width 25 height 25
checkbox input "true"
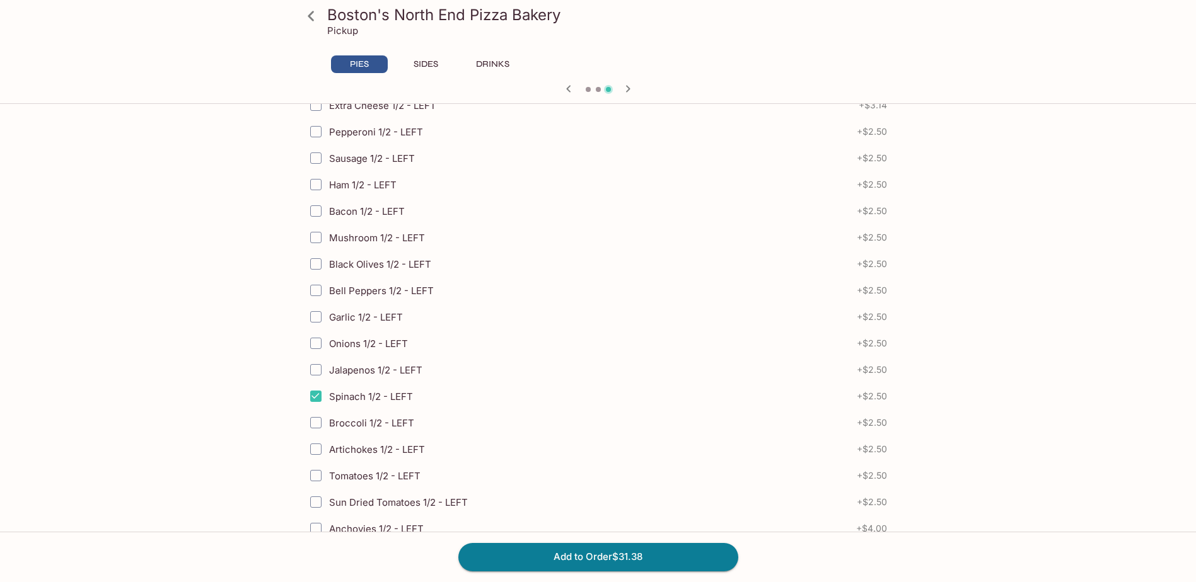
click at [360, 239] on span "Mushroom 1/2 - LEFT" at bounding box center [377, 238] width 96 height 12
click at [328, 239] on input "Mushroom 1/2 - LEFT" at bounding box center [315, 237] width 25 height 25
checkbox input "true"
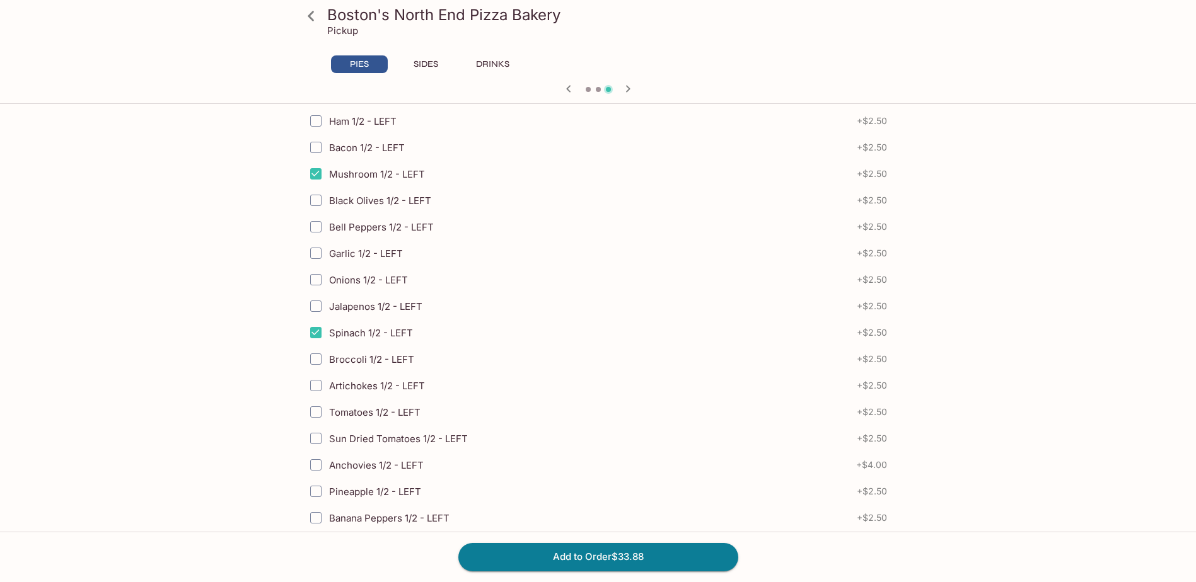
scroll to position [3089, 0]
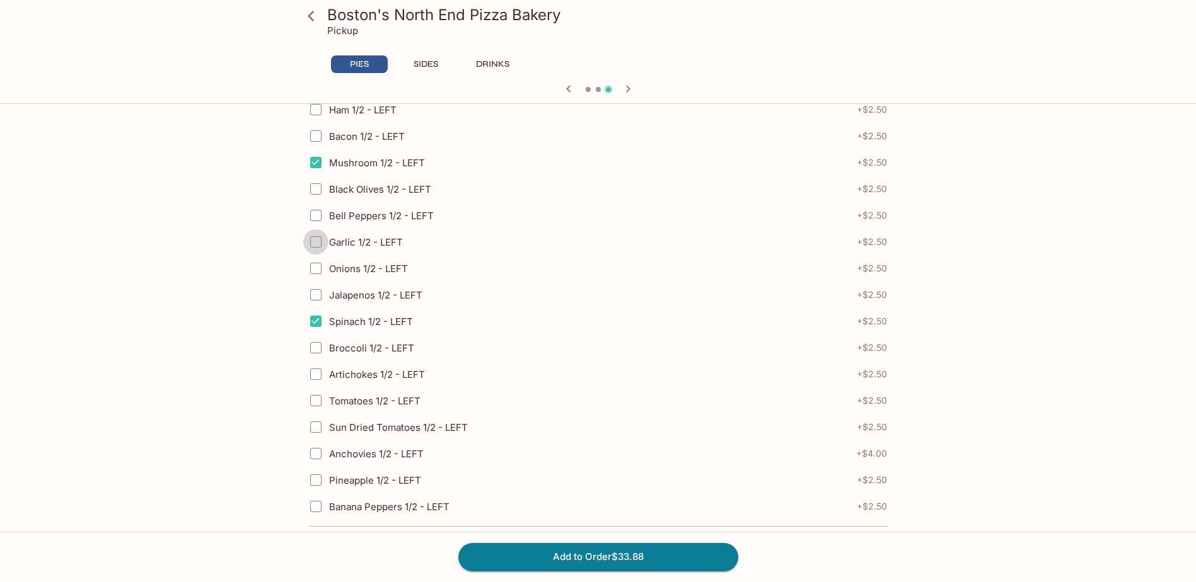
click at [315, 241] on input "Garlic 1/2 - LEFT" at bounding box center [315, 241] width 25 height 25
checkbox input "true"
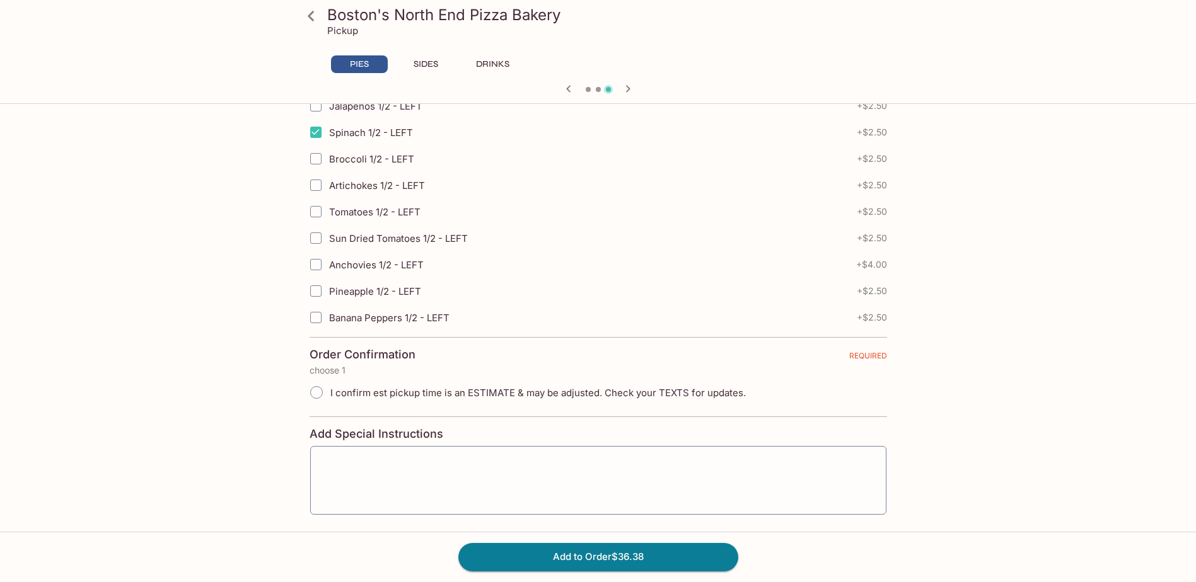
scroll to position [3329, 0]
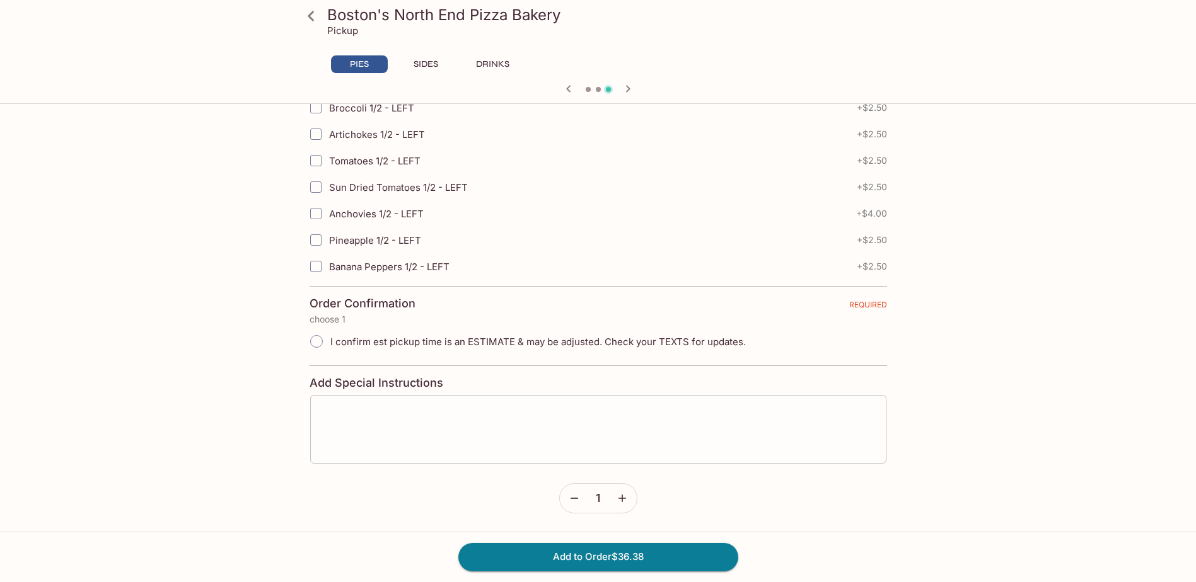
click at [453, 402] on div "x ​" at bounding box center [597, 430] width 577 height 70
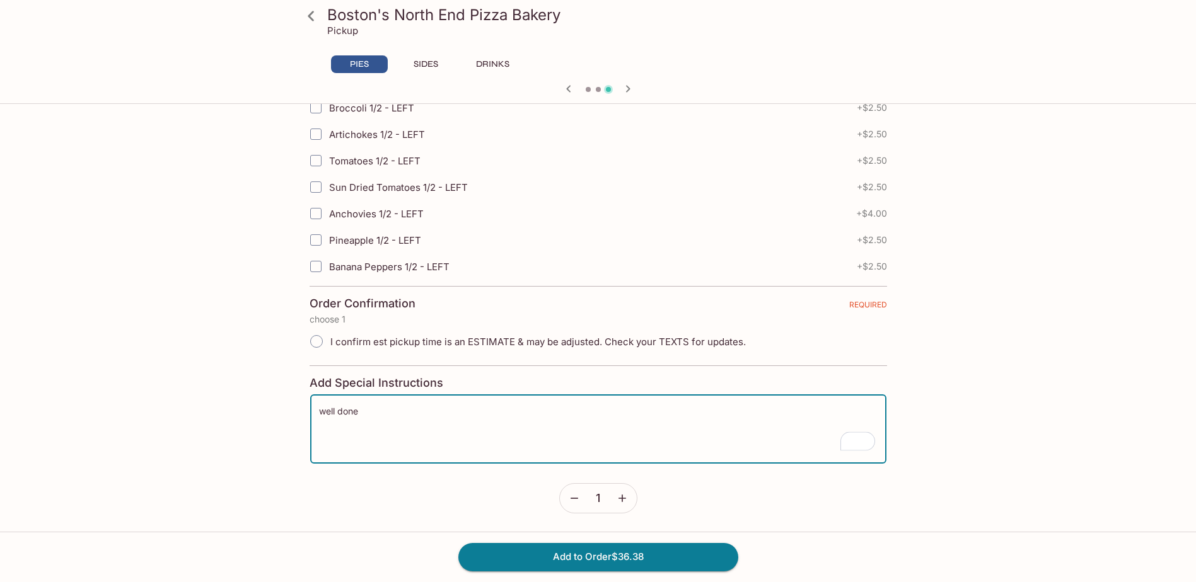
type textarea "well done"
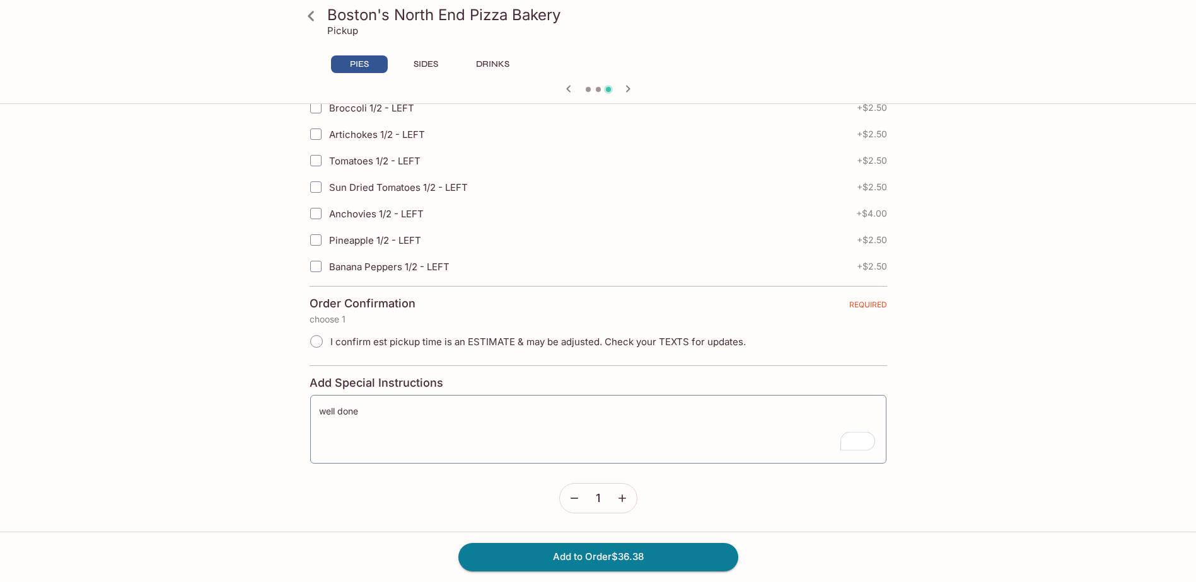
click at [398, 346] on span "I confirm est pickup time is an ESTIMATE & may be adjusted. Check your TEXTS fo…" at bounding box center [537, 342] width 415 height 12
click at [330, 346] on input "I confirm est pickup time is an ESTIMATE & may be adjusted. Check your TEXTS fo…" at bounding box center [316, 341] width 26 height 26
radio input "true"
click at [671, 548] on button "Add to Order $36.38" at bounding box center [598, 557] width 280 height 28
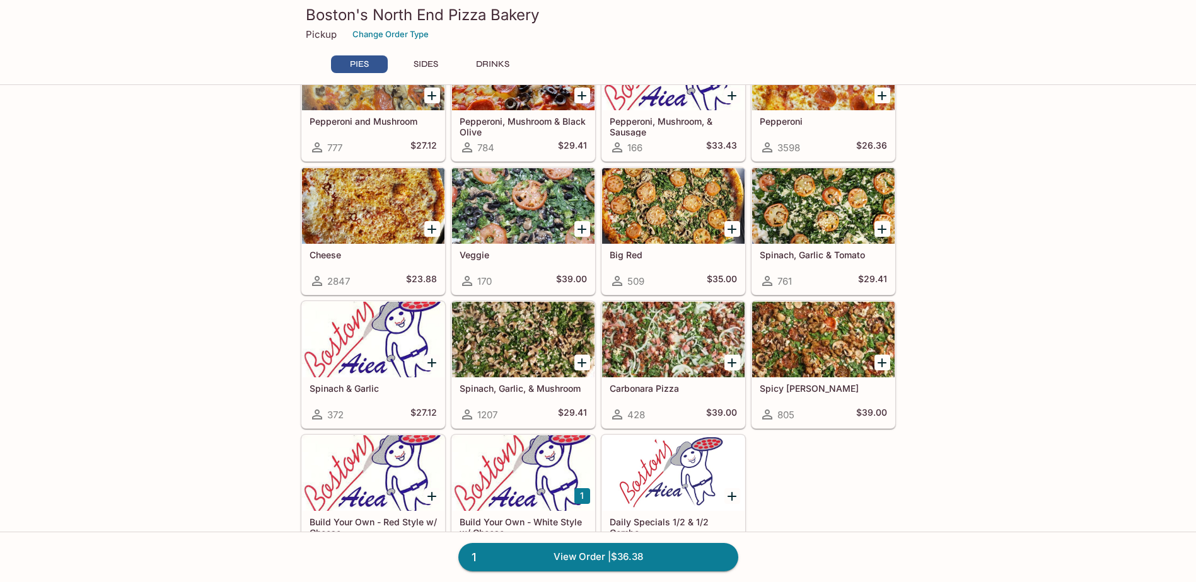
scroll to position [63, 0]
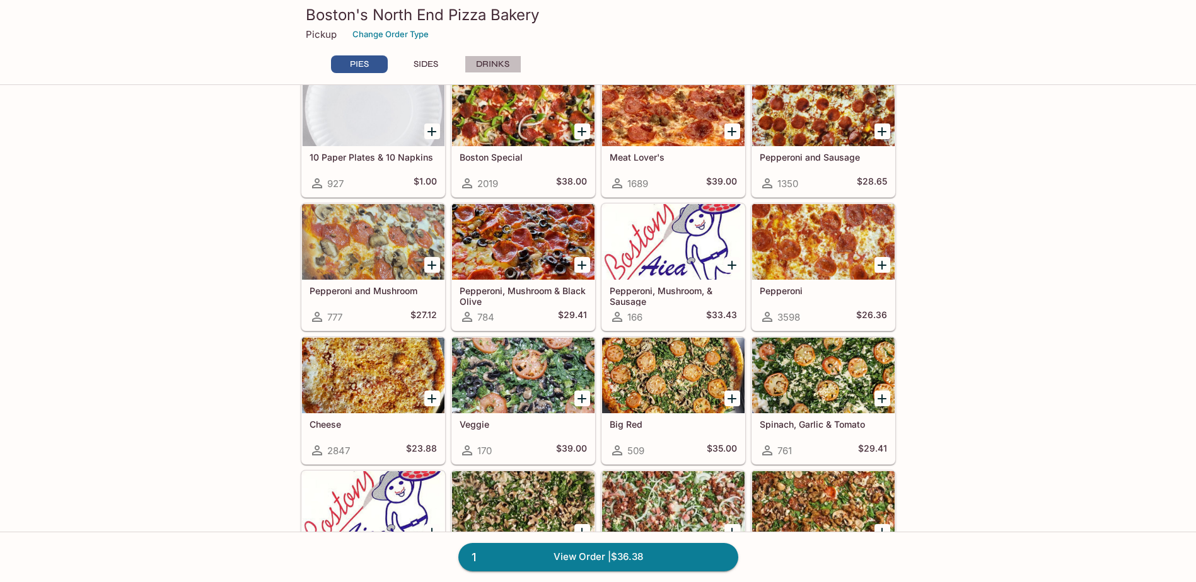
click at [513, 60] on button "DRINKS" at bounding box center [493, 64] width 57 height 18
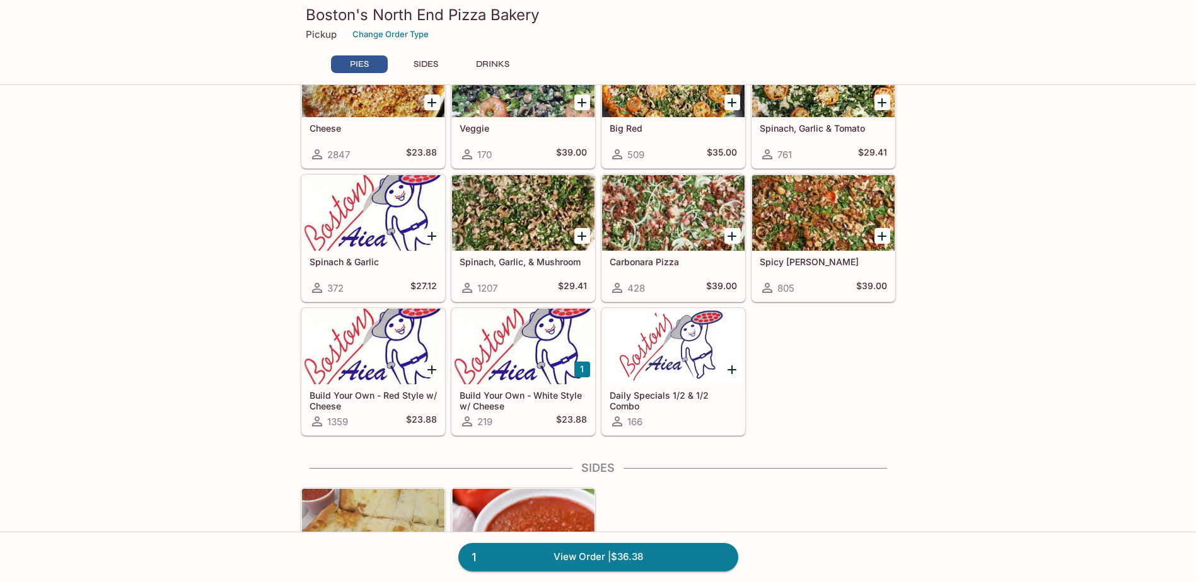
scroll to position [400, 0]
